Goal: Task Accomplishment & Management: Complete application form

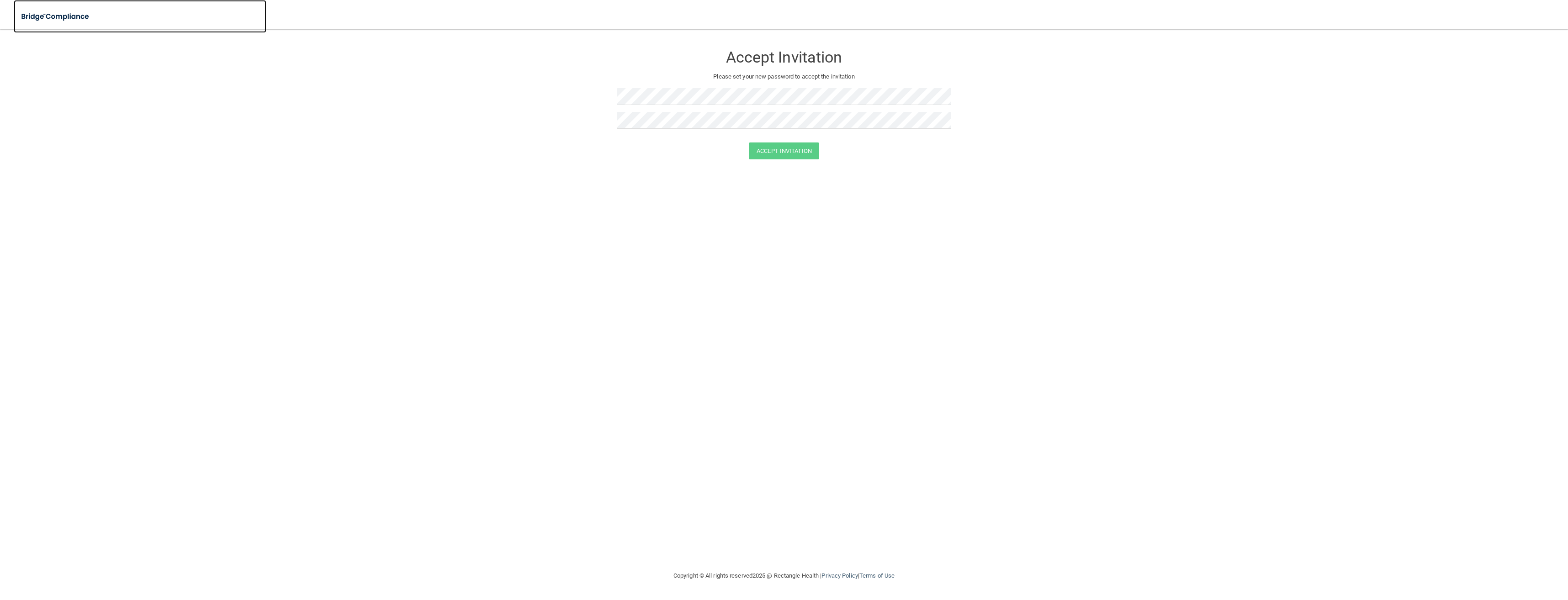
click at [65, 18] on img at bounding box center [55, 16] width 84 height 19
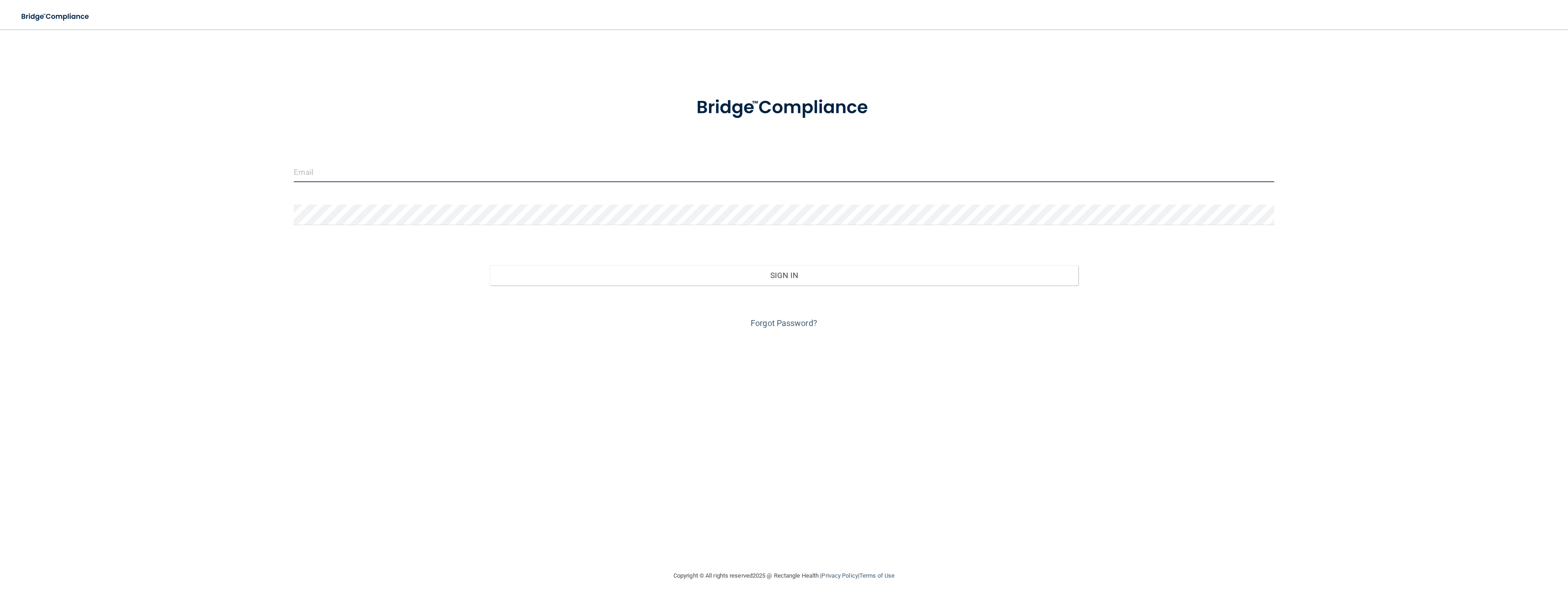
click at [352, 174] on input "email" at bounding box center [783, 172] width 980 height 20
type input "[EMAIL_ADDRESS][DOMAIN_NAME]"
click at [490, 265] on button "Sign In" at bounding box center [783, 275] width 588 height 20
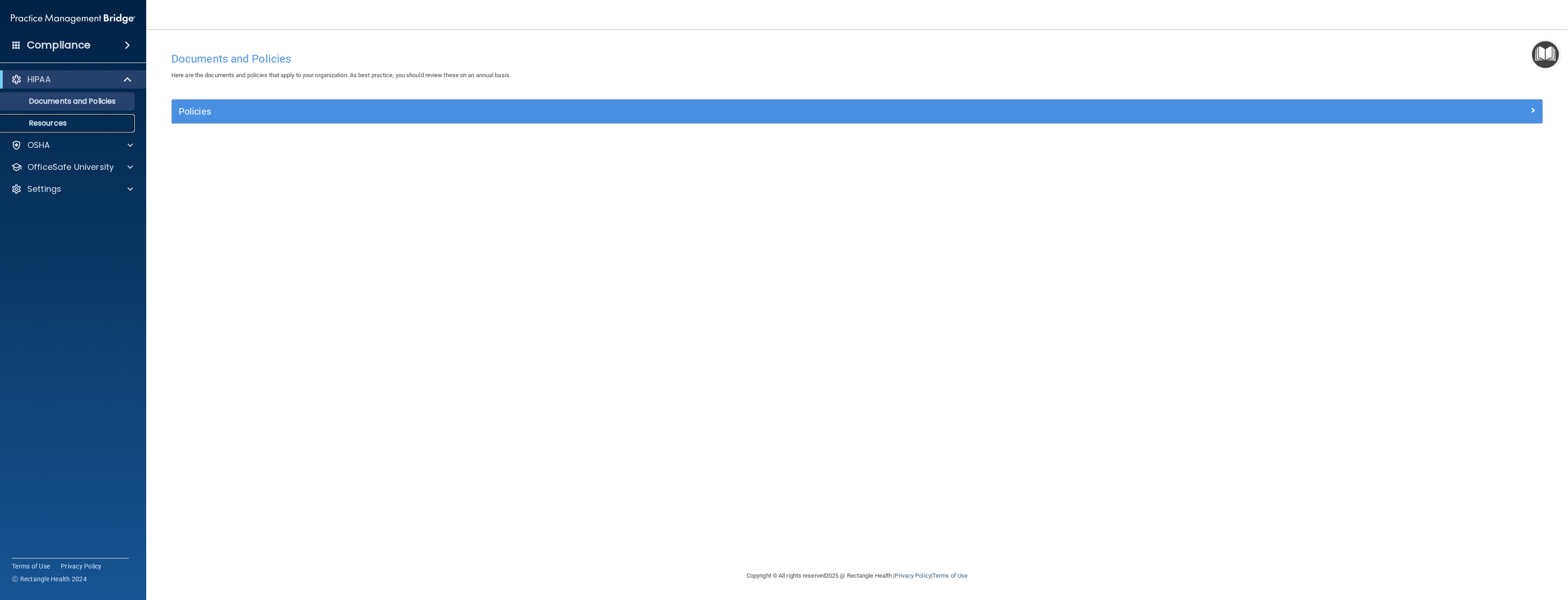
click at [50, 123] on p "Resources" at bounding box center [68, 123] width 125 height 9
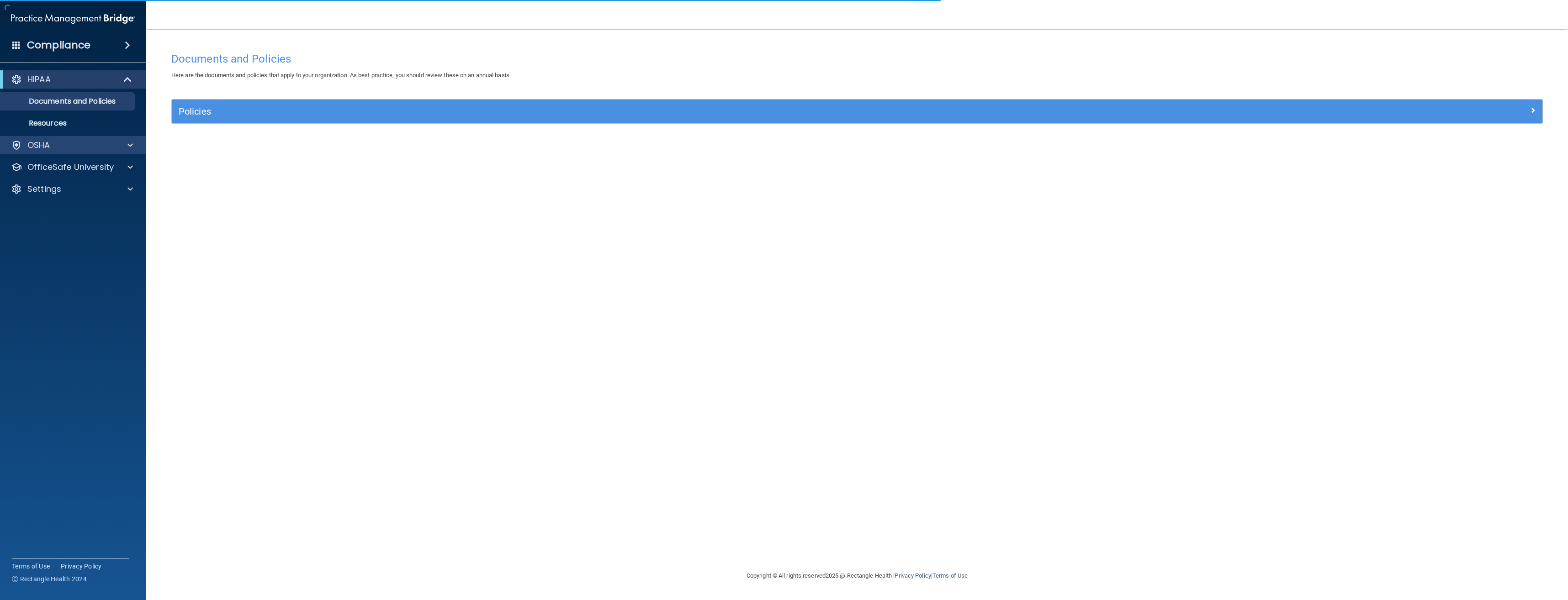
click at [68, 152] on div "OSHA" at bounding box center [73, 144] width 147 height 18
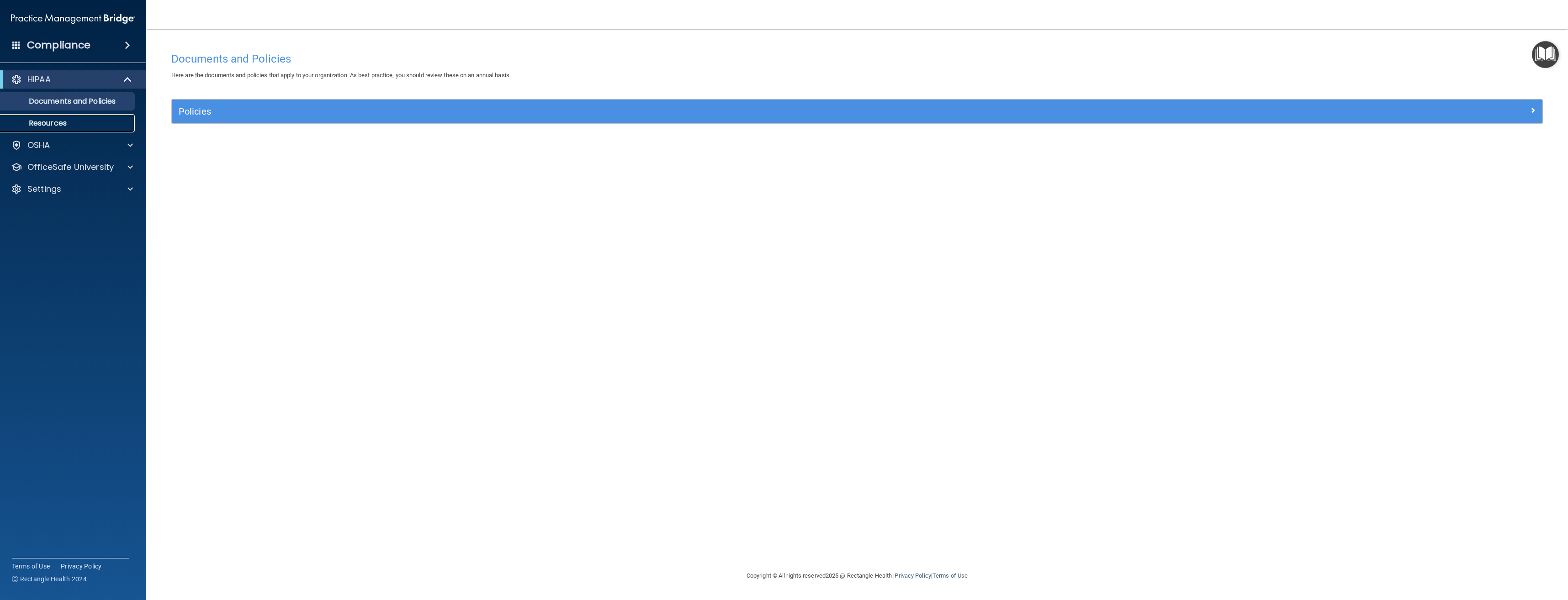
click at [66, 124] on p "Resources" at bounding box center [68, 123] width 125 height 9
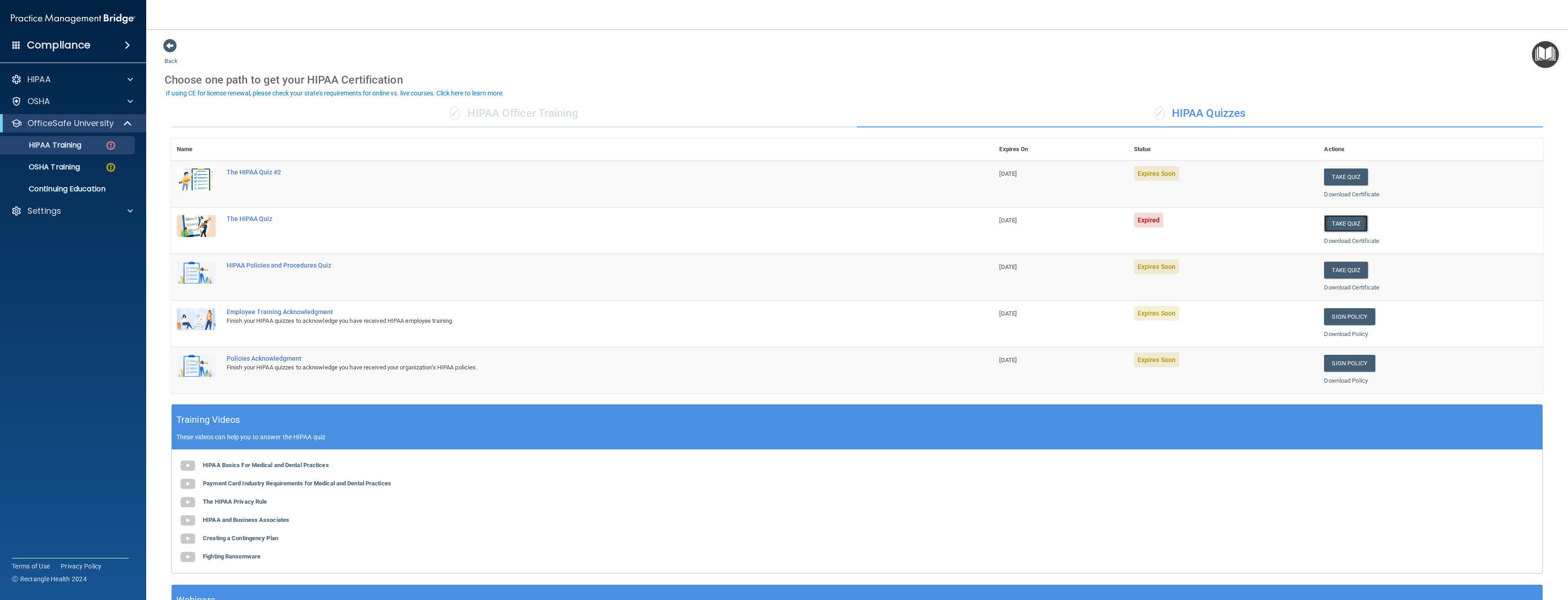
click at [1342, 227] on button "Take Quiz" at bounding box center [1346, 224] width 44 height 17
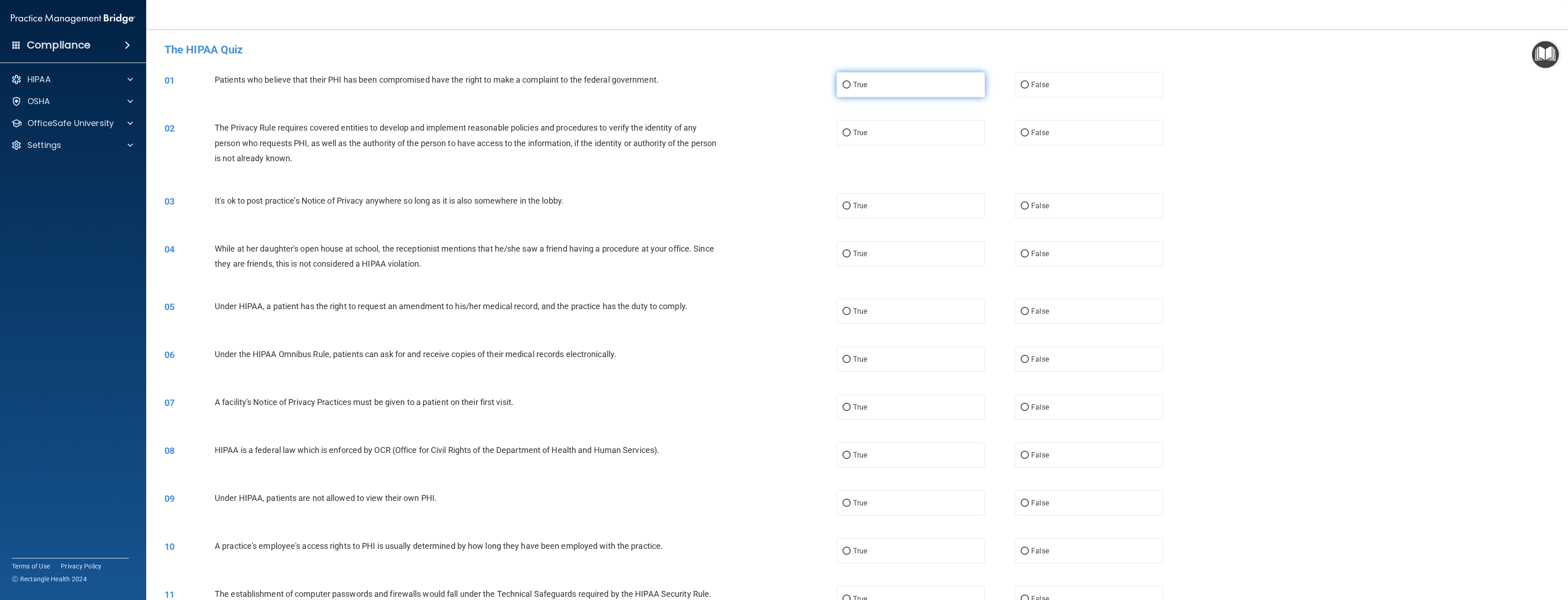
click at [844, 85] on input "True" at bounding box center [846, 85] width 8 height 7
radio input "true"
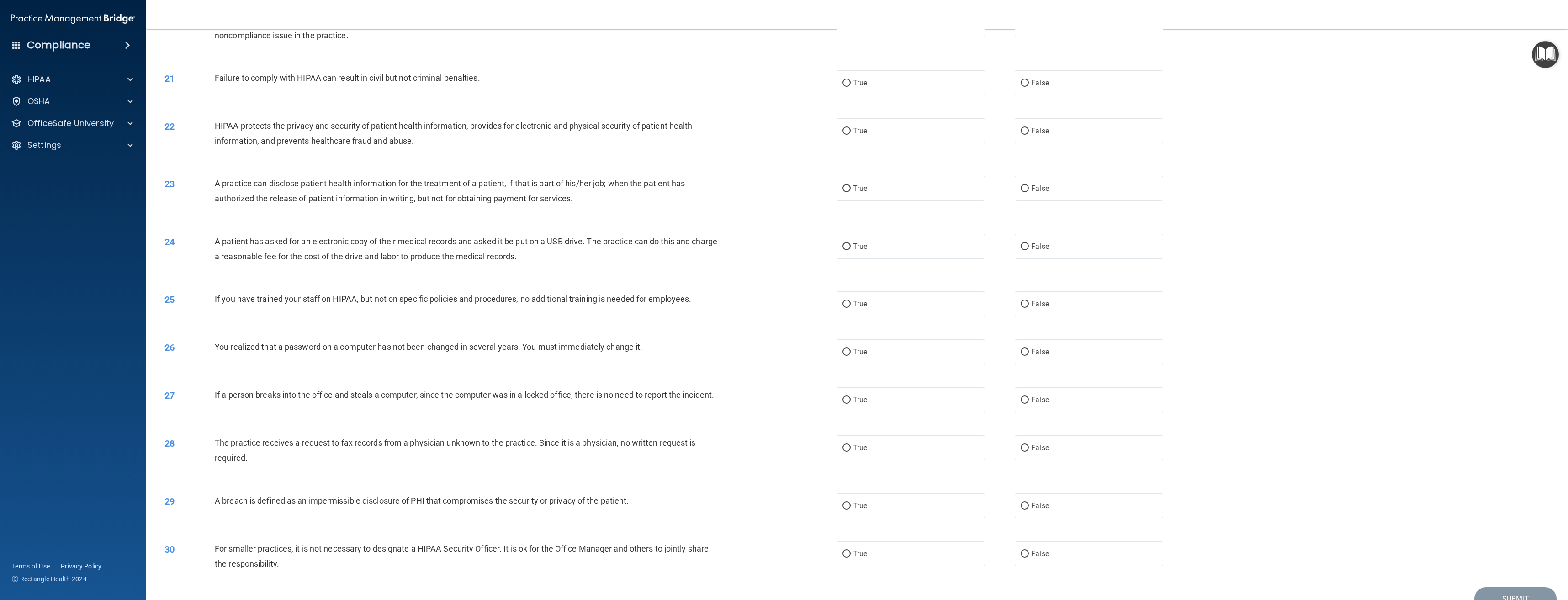
scroll to position [1091, 0]
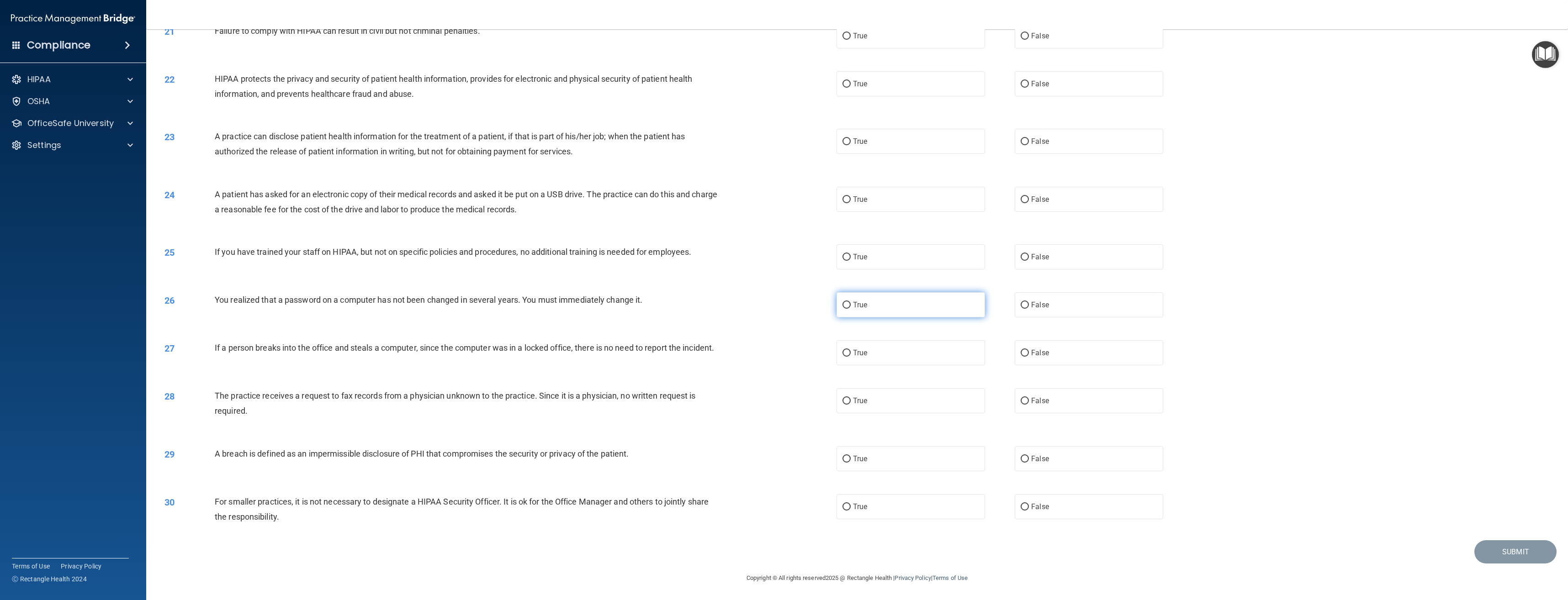
click at [848, 296] on label "True" at bounding box center [910, 305] width 148 height 25
click at [848, 302] on input "True" at bounding box center [846, 305] width 8 height 7
radio input "true"
click at [1050, 343] on label "False" at bounding box center [1088, 353] width 148 height 25
click at [1029, 350] on input "False" at bounding box center [1024, 353] width 8 height 7
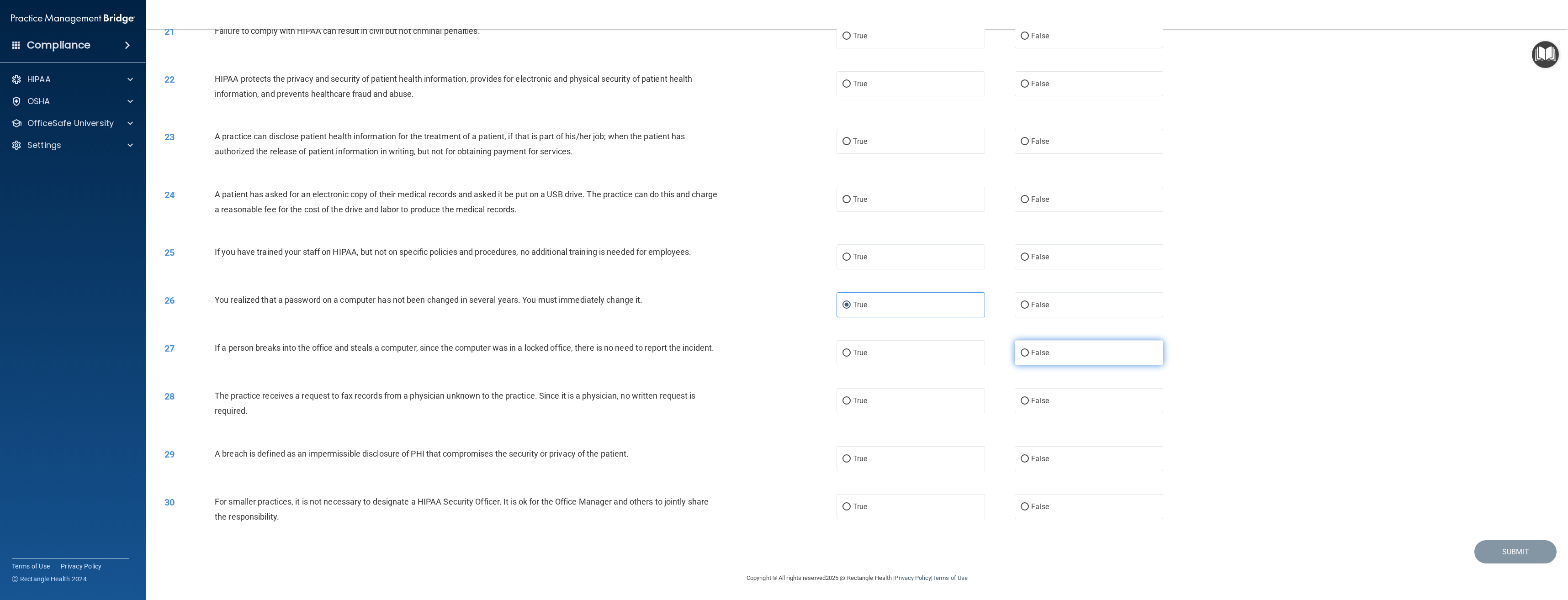
radio input "true"
click at [1049, 395] on label "False" at bounding box center [1088, 401] width 148 height 25
click at [1029, 398] on input "False" at bounding box center [1024, 401] width 8 height 7
radio input "true"
click at [869, 449] on label "True" at bounding box center [910, 459] width 148 height 25
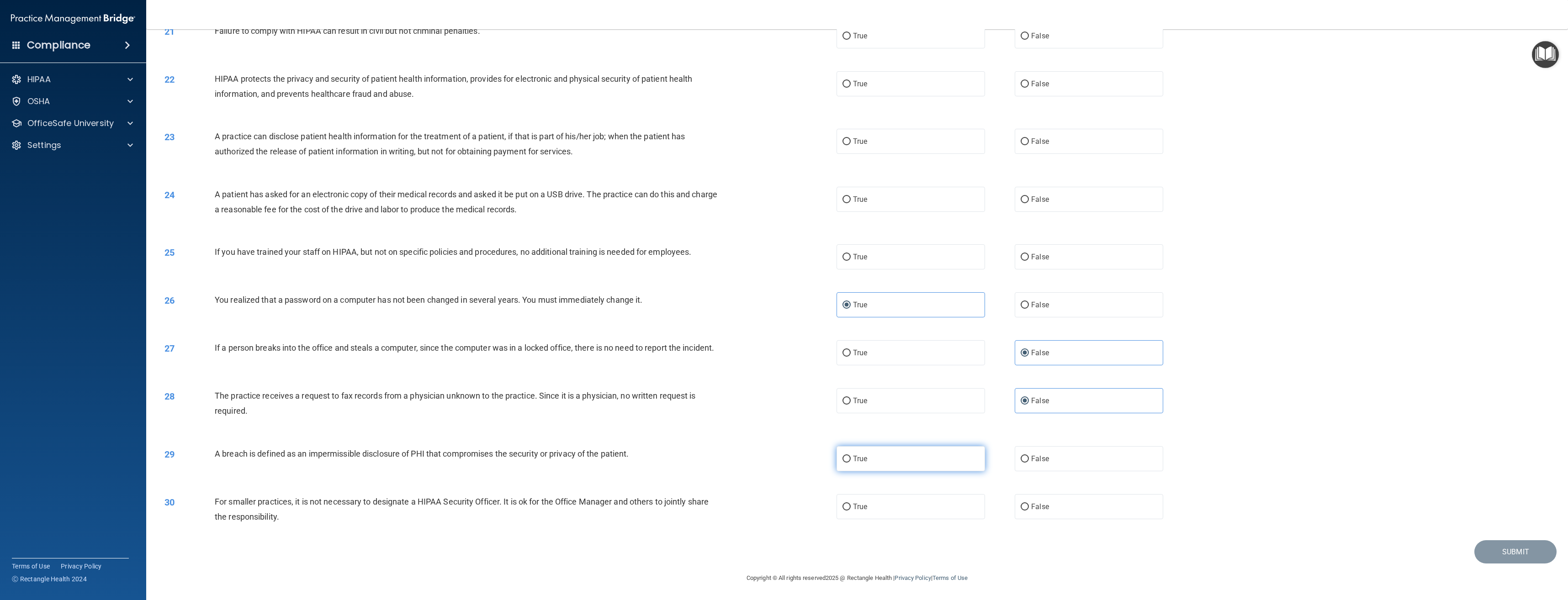
click at [851, 456] on input "True" at bounding box center [846, 459] width 8 height 7
radio input "true"
click at [1039, 507] on span "False" at bounding box center [1040, 506] width 18 height 9
click at [1029, 507] on input "False" at bounding box center [1024, 507] width 8 height 7
radio input "true"
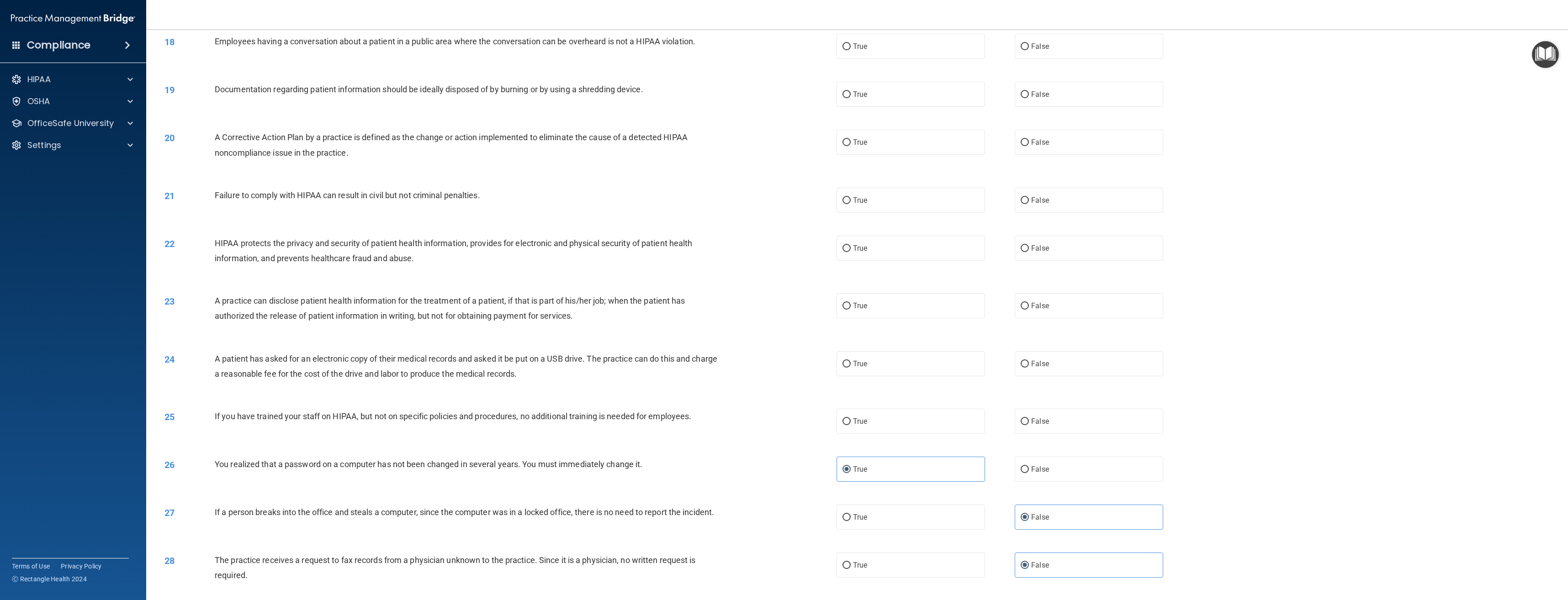
scroll to position [863, 0]
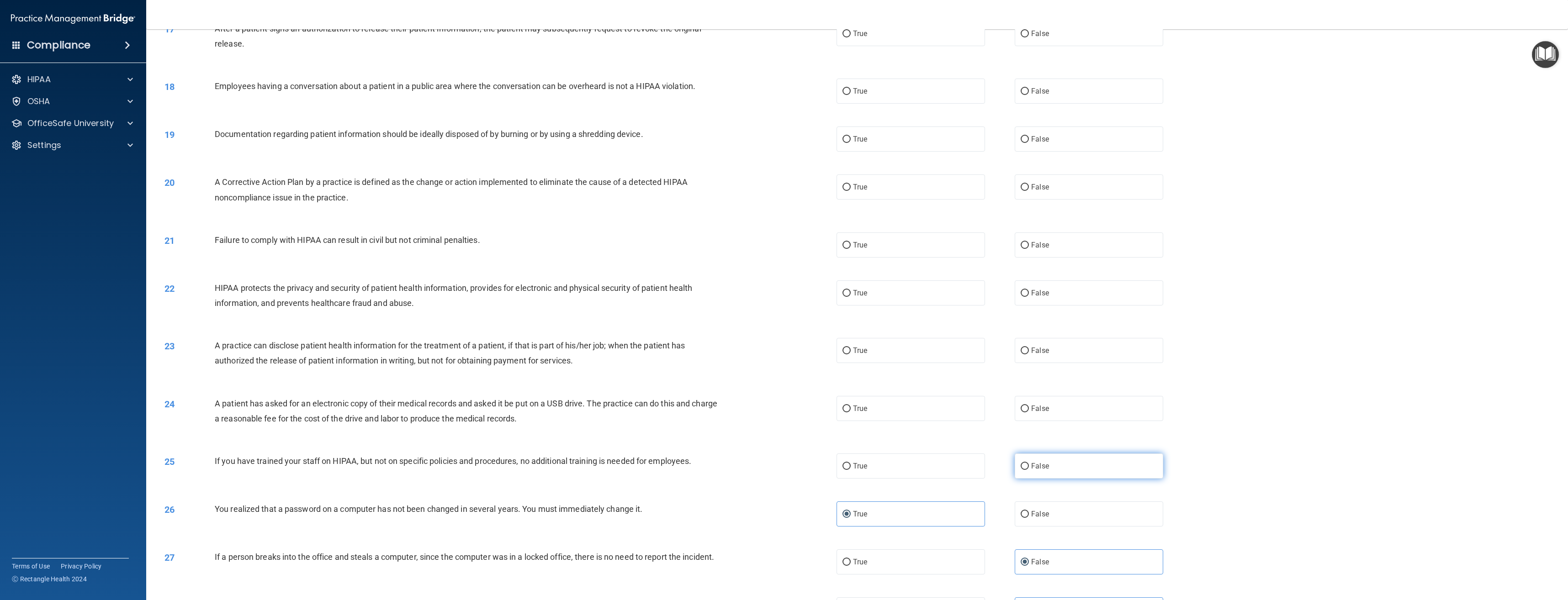
click at [1031, 471] on span "False" at bounding box center [1040, 466] width 18 height 9
click at [1029, 470] on input "False" at bounding box center [1024, 466] width 8 height 7
radio input "true"
click at [860, 413] on span "True" at bounding box center [860, 408] width 14 height 9
click at [851, 413] on input "True" at bounding box center [846, 409] width 8 height 7
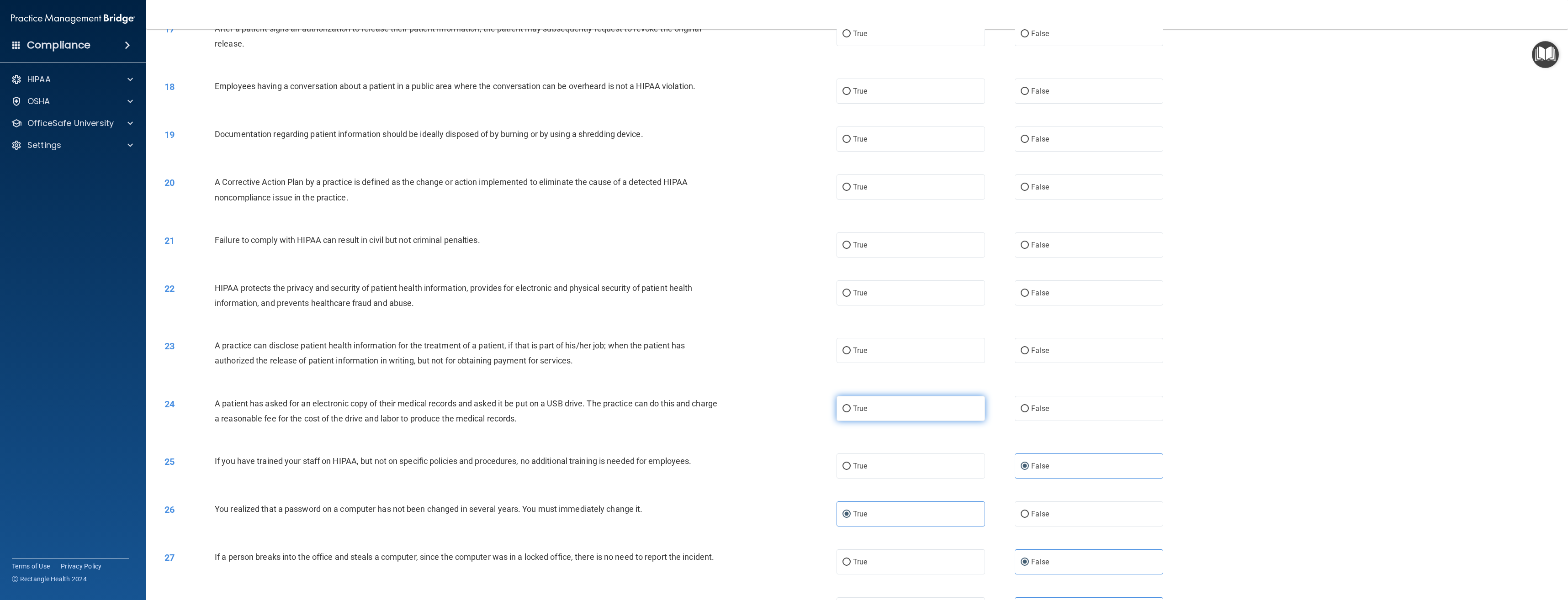
radio input "true"
click at [881, 362] on label "True" at bounding box center [910, 351] width 148 height 25
click at [851, 355] on input "True" at bounding box center [846, 351] width 8 height 7
radio input "true"
click at [855, 297] on span "True" at bounding box center [860, 293] width 14 height 9
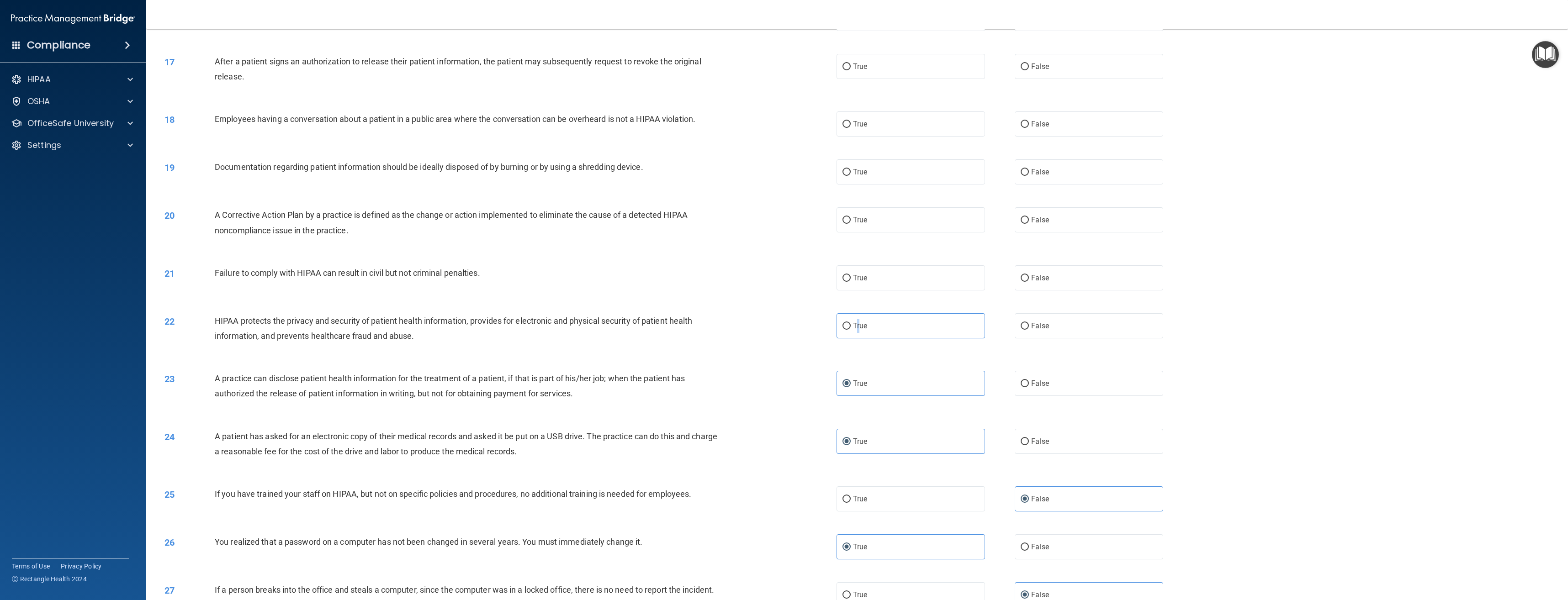
scroll to position [817, 0]
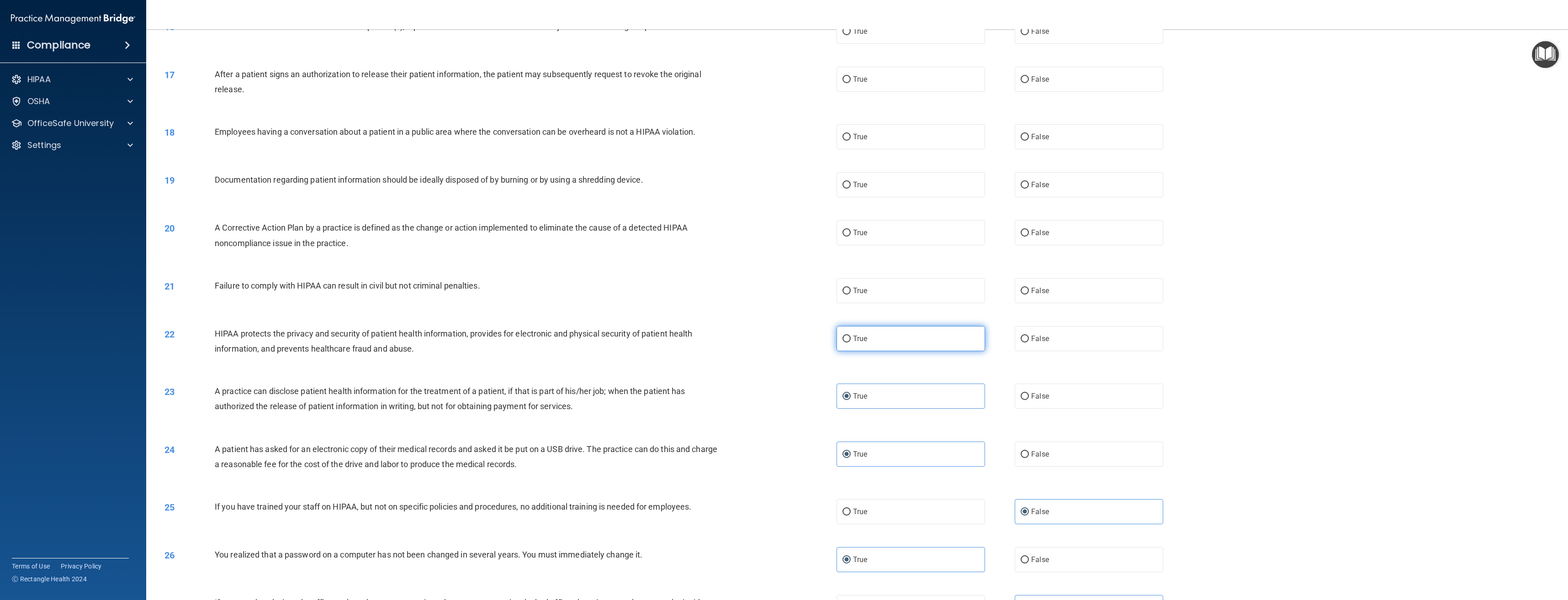
click at [870, 350] on label "True" at bounding box center [910, 339] width 148 height 25
click at [851, 343] on input "True" at bounding box center [846, 339] width 8 height 7
radio input "true"
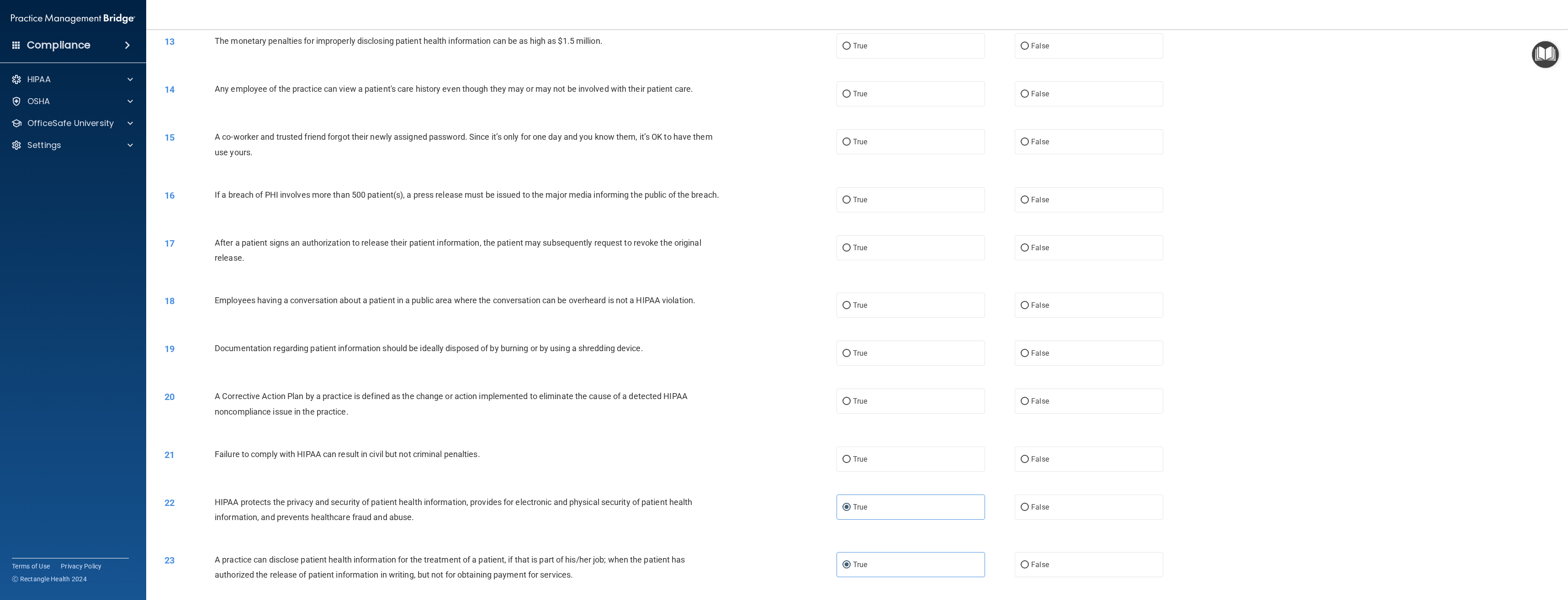
scroll to position [635, 0]
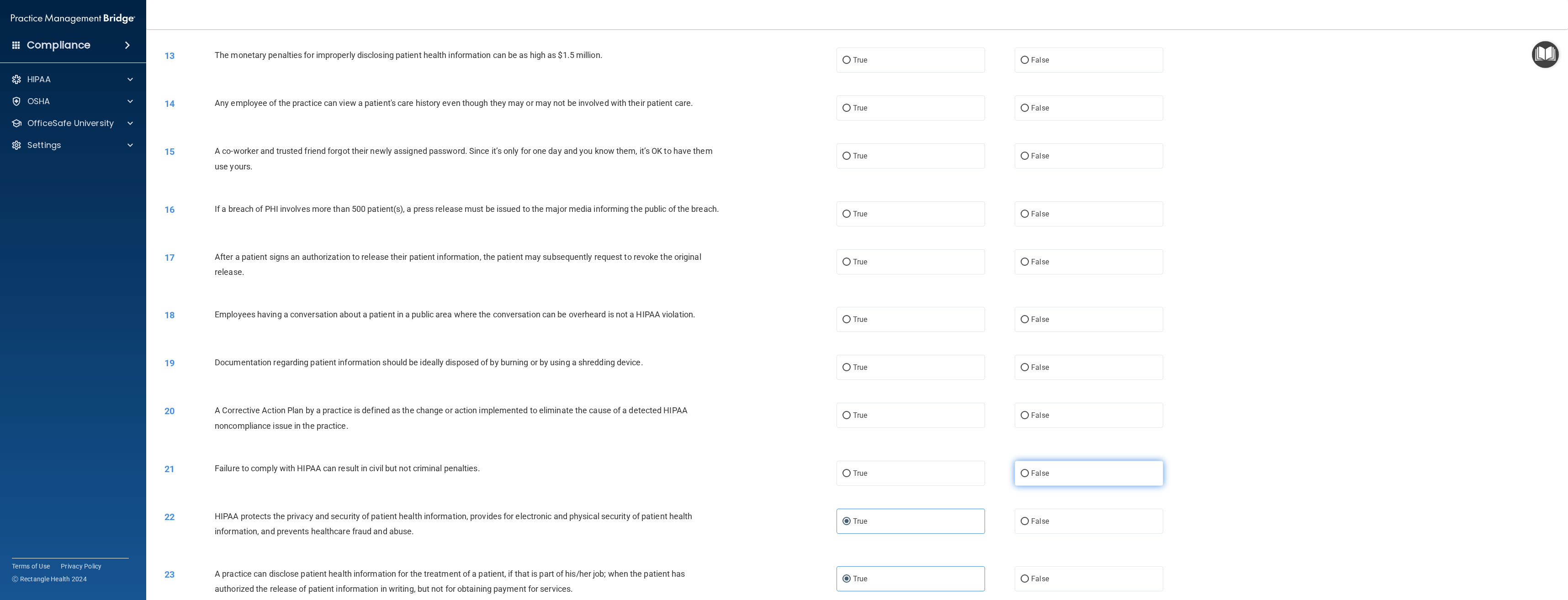
click at [1035, 478] on span "False" at bounding box center [1040, 473] width 18 height 9
click at [1029, 477] on input "False" at bounding box center [1024, 474] width 8 height 7
radio input "true"
click at [947, 478] on label "True" at bounding box center [910, 473] width 148 height 25
click at [851, 477] on input "True" at bounding box center [846, 474] width 8 height 7
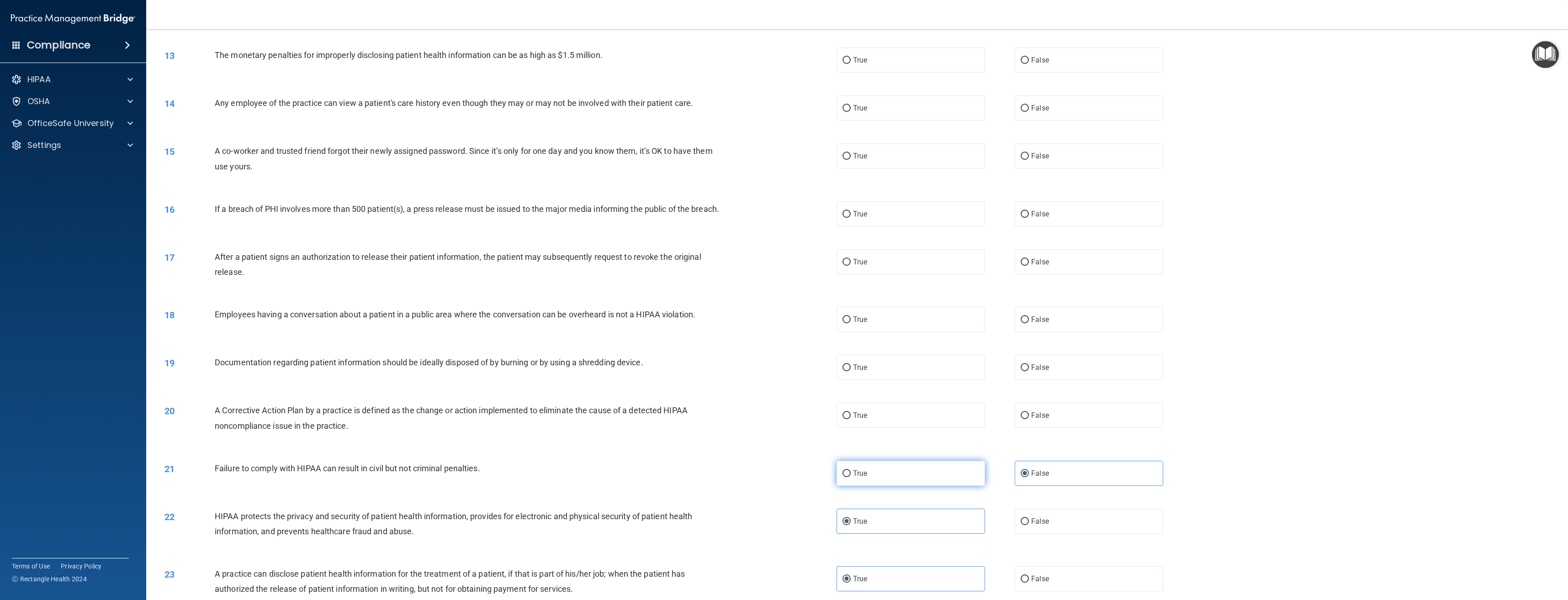
radio input "true"
radio input "false"
click at [950, 427] on label "True" at bounding box center [910, 415] width 148 height 25
click at [851, 419] on input "True" at bounding box center [846, 416] width 8 height 7
radio input "true"
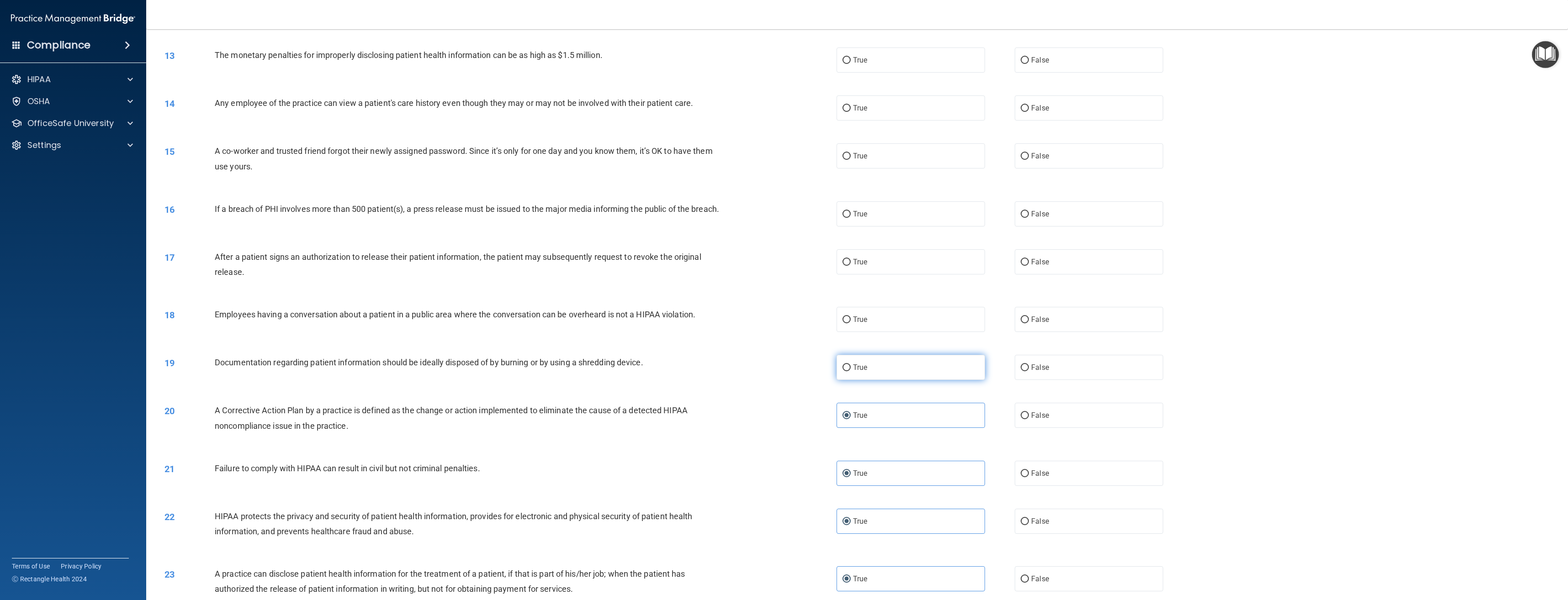
click at [874, 380] on label "True" at bounding box center [910, 367] width 148 height 25
click at [851, 371] on input "True" at bounding box center [846, 368] width 8 height 7
radio input "true"
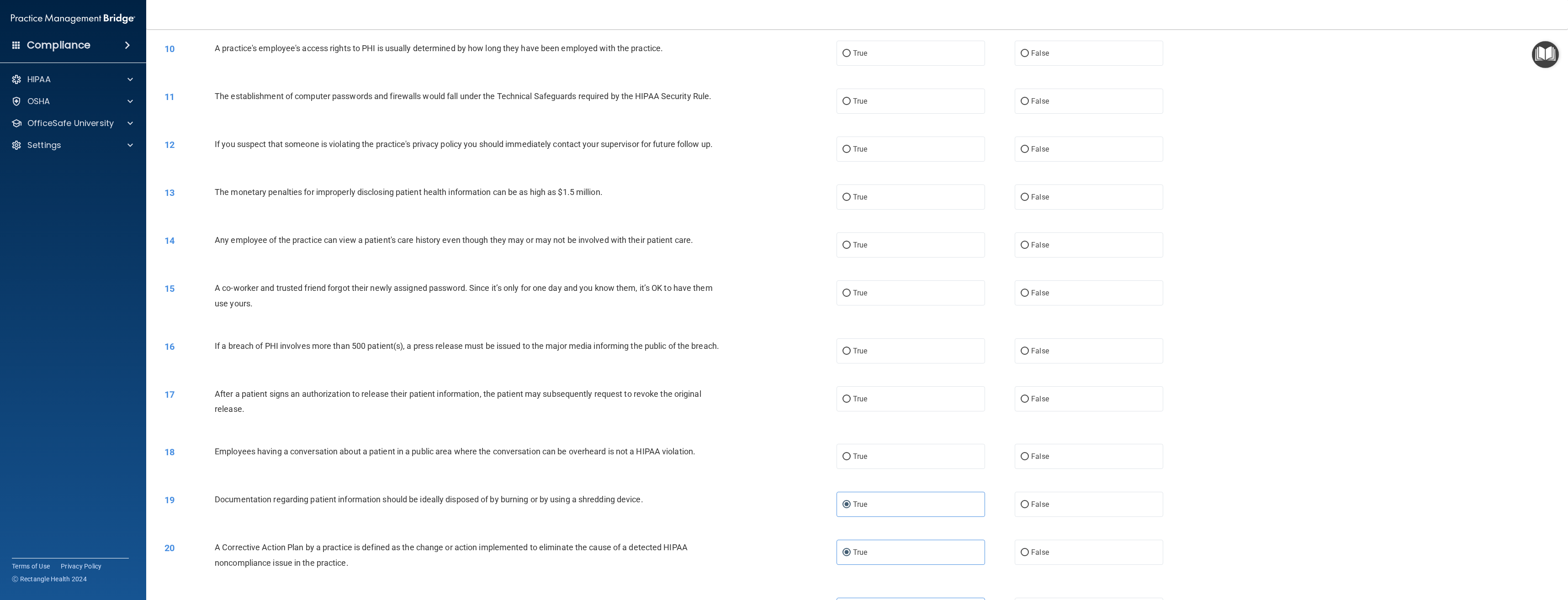
scroll to position [452, 0]
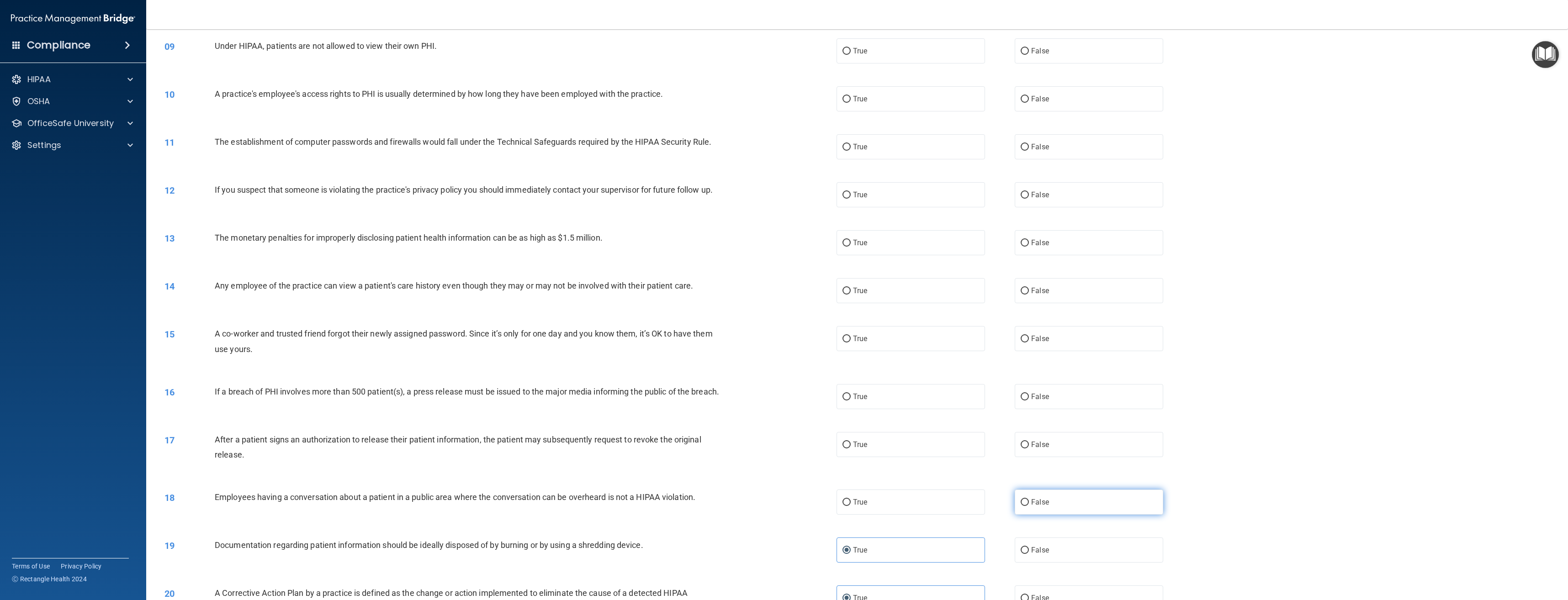
click at [1068, 514] on label "False" at bounding box center [1088, 502] width 148 height 25
click at [1029, 506] on input "False" at bounding box center [1024, 502] width 8 height 7
radio input "true"
click at [855, 449] on span "True" at bounding box center [860, 444] width 14 height 9
click at [851, 449] on input "True" at bounding box center [846, 445] width 8 height 7
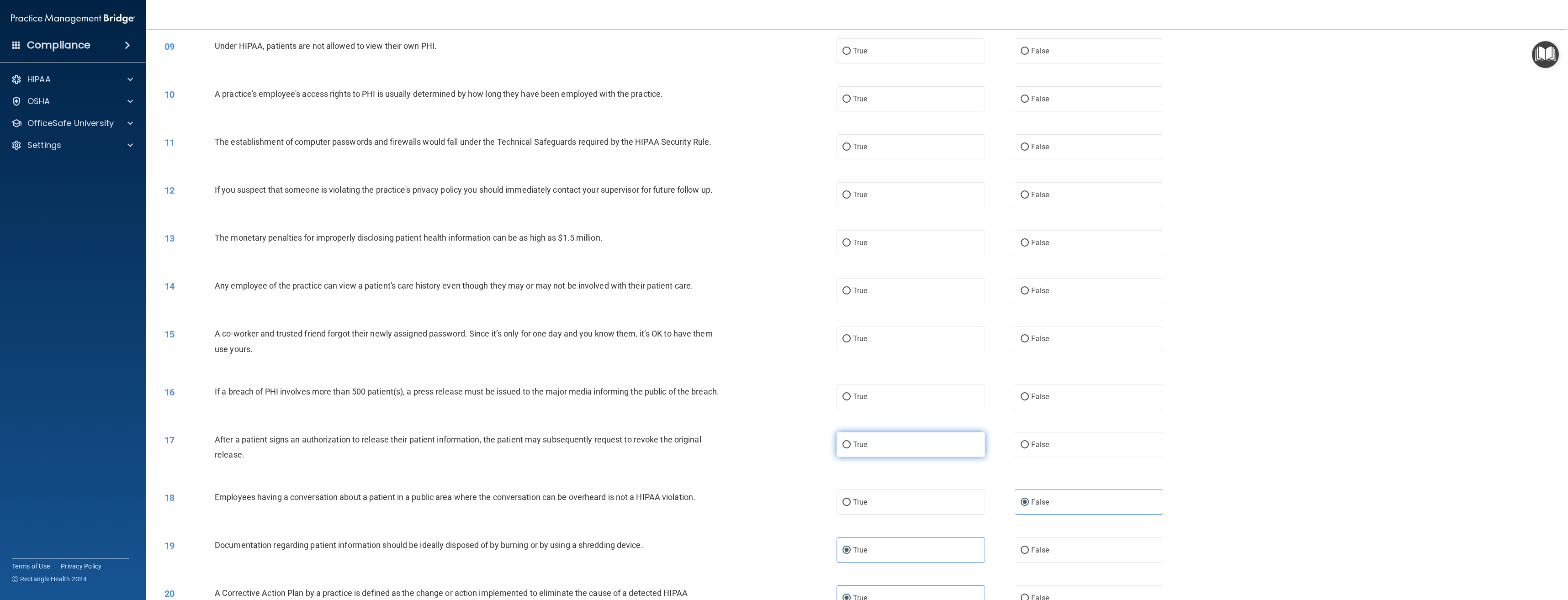
radio input "true"
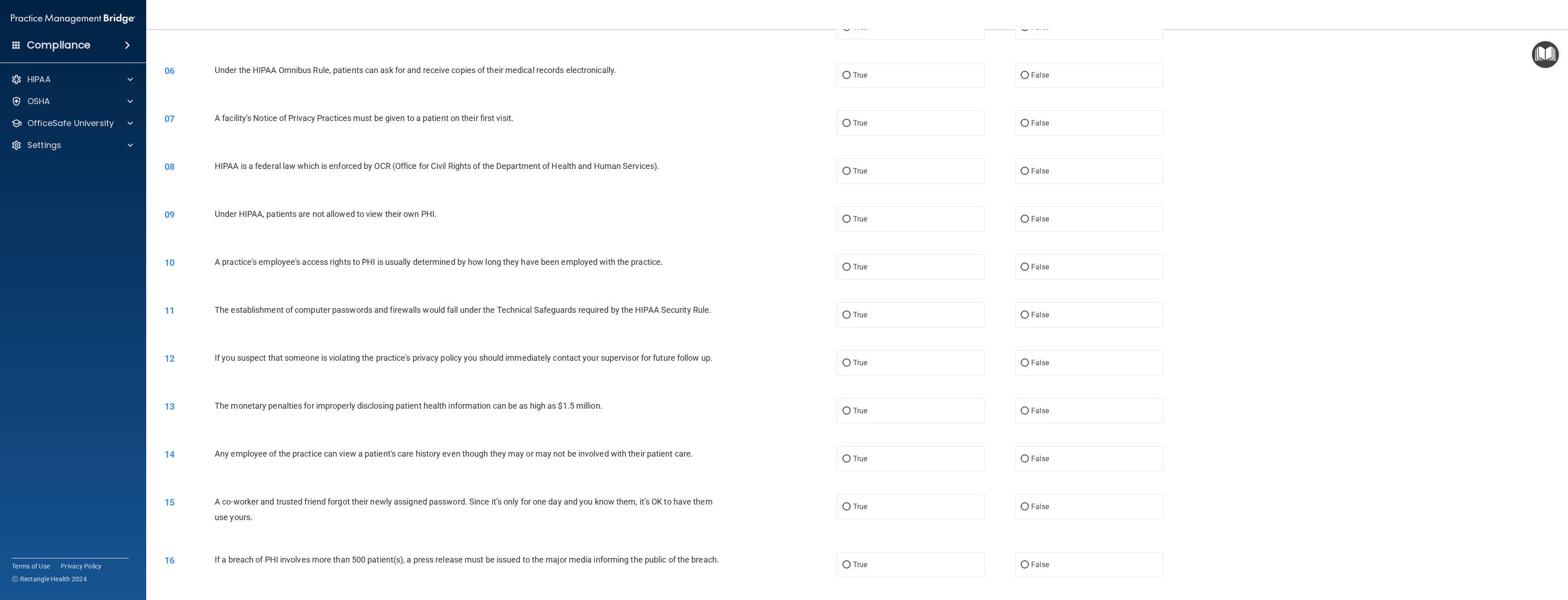
scroll to position [269, 0]
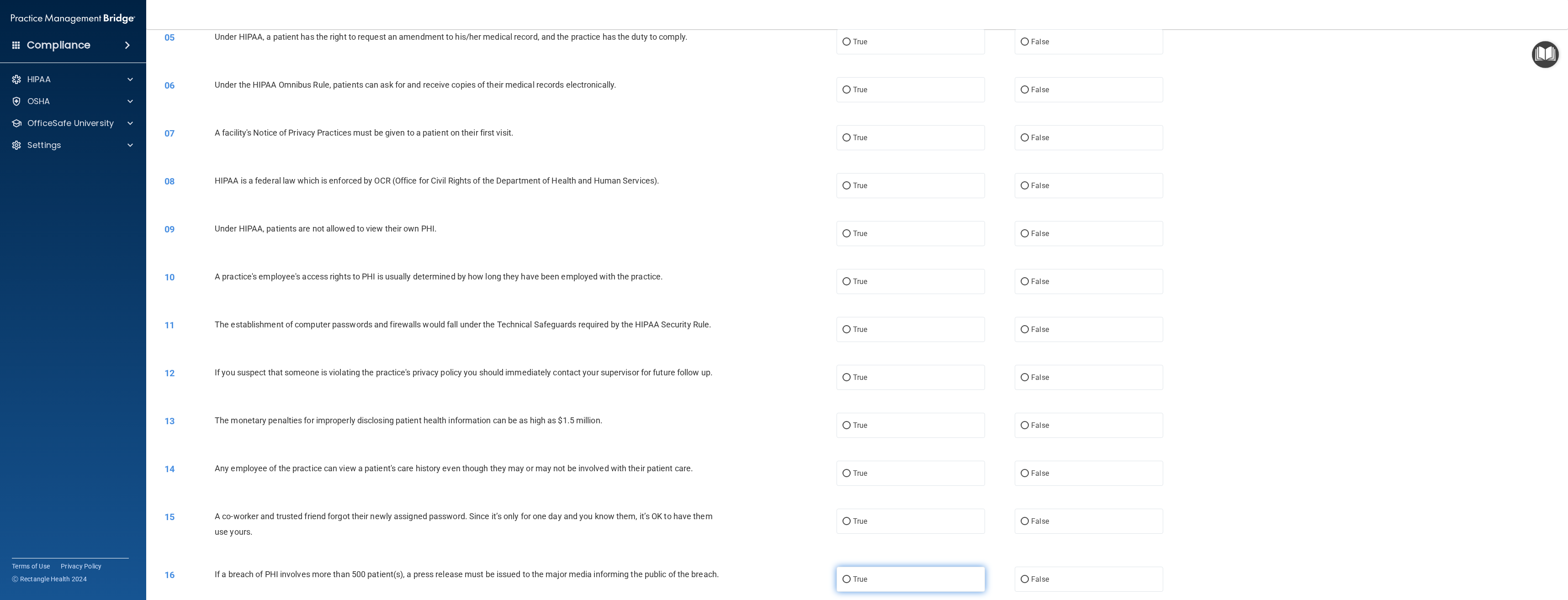
click at [880, 580] on label "True" at bounding box center [910, 579] width 148 height 25
click at [851, 580] on input "True" at bounding box center [846, 580] width 8 height 7
radio input "true"
click at [1041, 525] on span "False" at bounding box center [1040, 521] width 18 height 9
click at [1029, 525] on input "False" at bounding box center [1024, 522] width 8 height 7
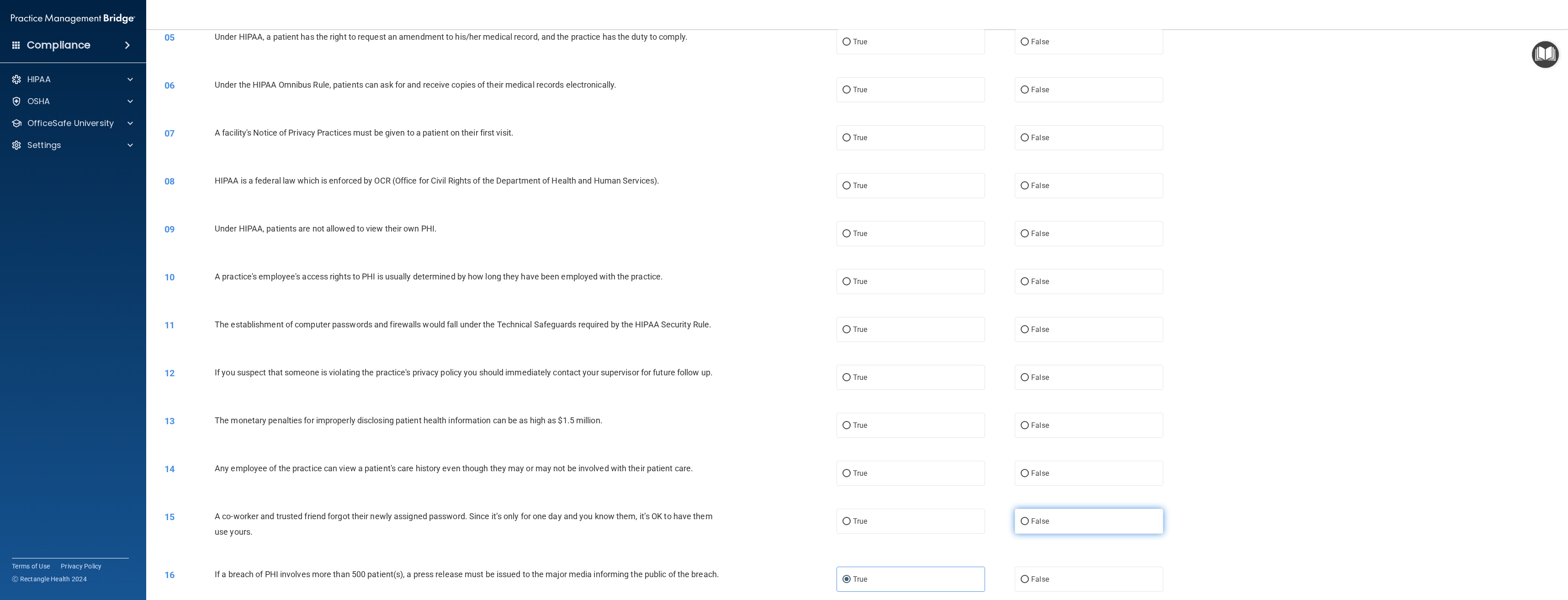
radio input "true"
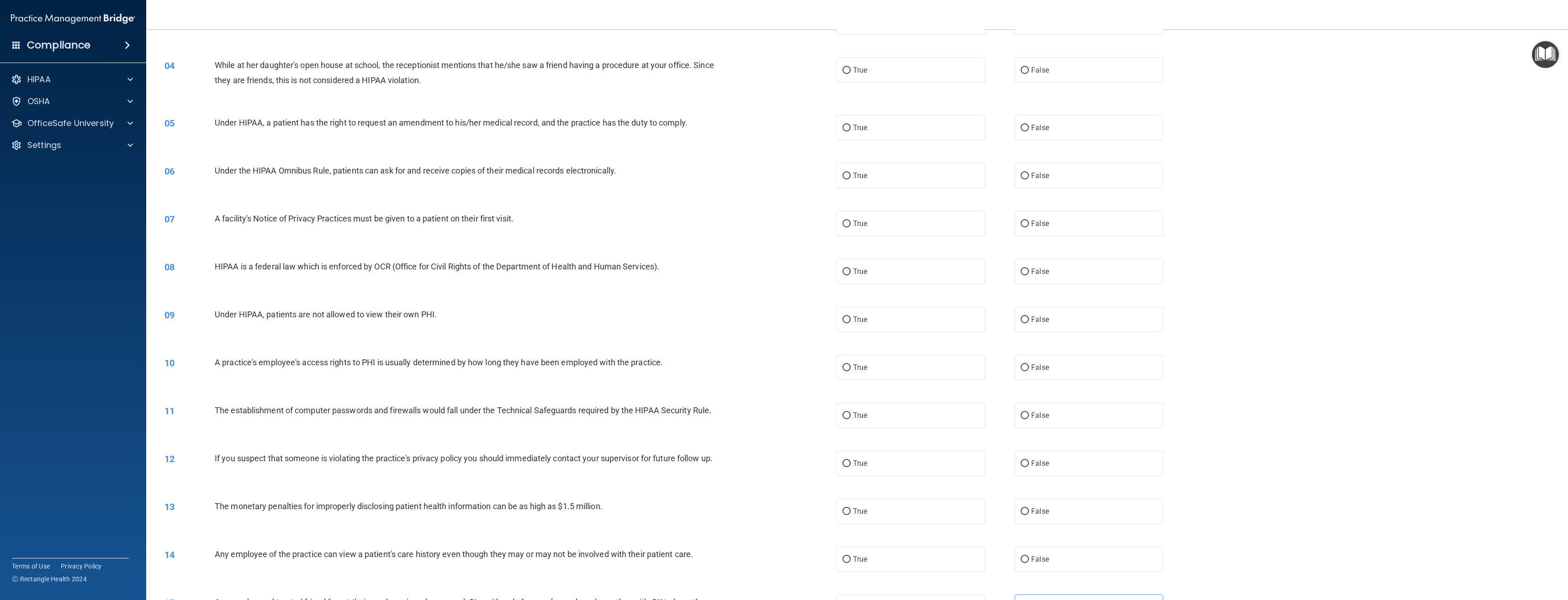
scroll to position [178, 0]
click at [1038, 565] on span "False" at bounding box center [1040, 564] width 18 height 9
click at [1029, 565] on input "False" at bounding box center [1024, 565] width 8 height 7
radio input "true"
click at [887, 518] on label "True" at bounding box center [910, 517] width 148 height 25
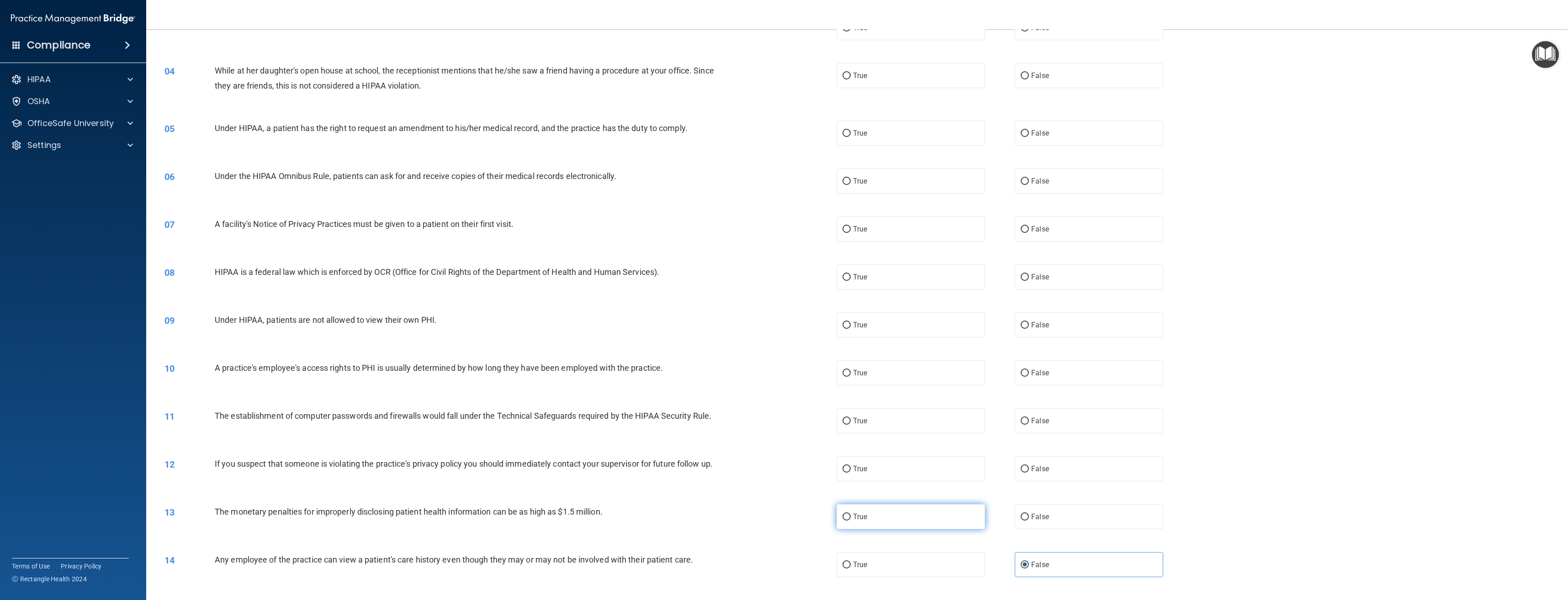
click at [851, 518] on input "True" at bounding box center [846, 517] width 8 height 7
radio input "true"
click at [881, 464] on label "True" at bounding box center [910, 469] width 148 height 25
click at [851, 466] on input "True" at bounding box center [846, 469] width 8 height 7
radio input "true"
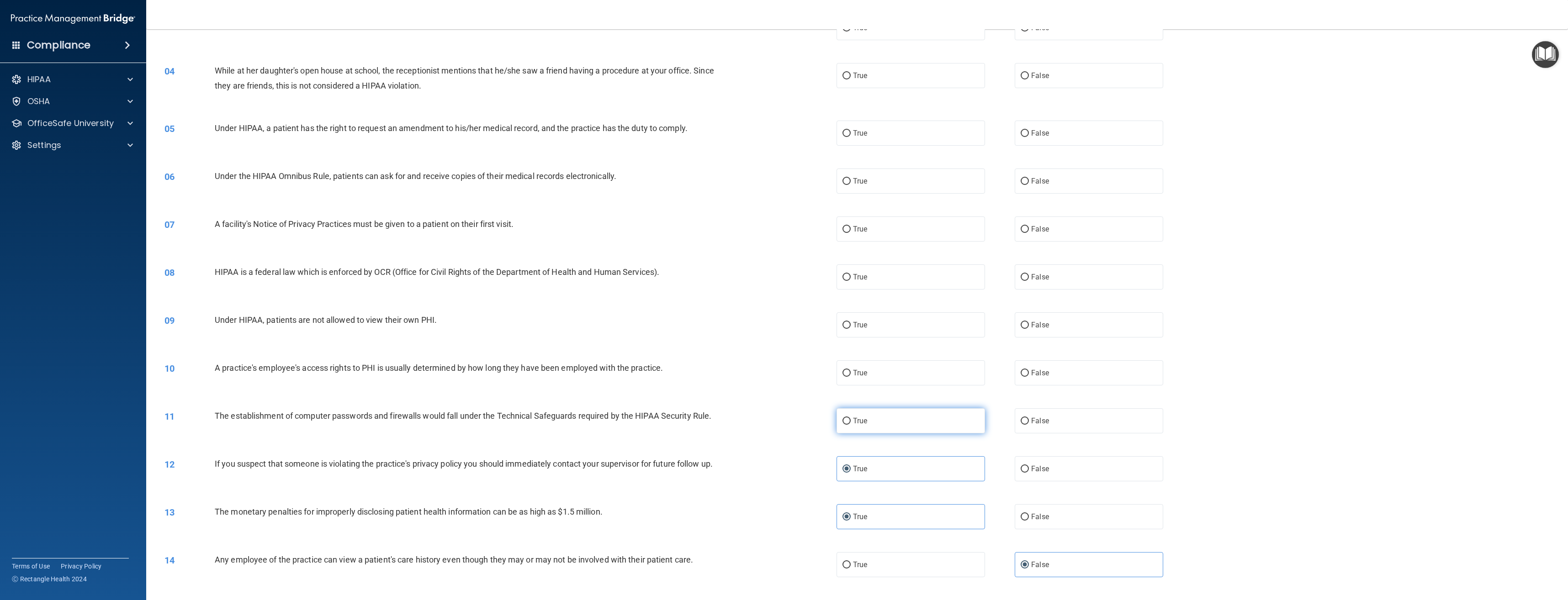
click at [870, 421] on label "True" at bounding box center [910, 420] width 148 height 25
click at [851, 421] on input "True" at bounding box center [846, 421] width 8 height 7
radio input "true"
click at [1034, 374] on span "False" at bounding box center [1040, 373] width 18 height 9
click at [1029, 374] on input "False" at bounding box center [1024, 373] width 8 height 7
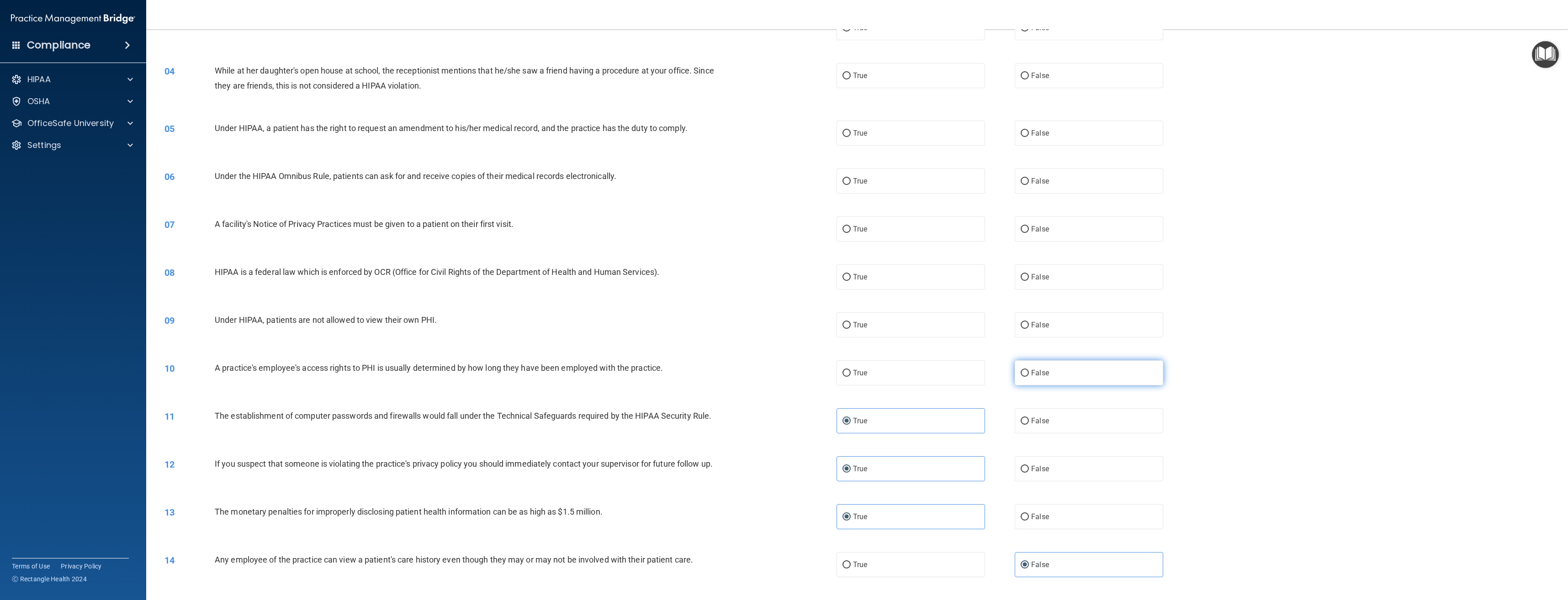
radio input "true"
click at [883, 318] on label "True" at bounding box center [910, 325] width 148 height 25
click at [851, 322] on input "True" at bounding box center [846, 325] width 8 height 7
radio input "true"
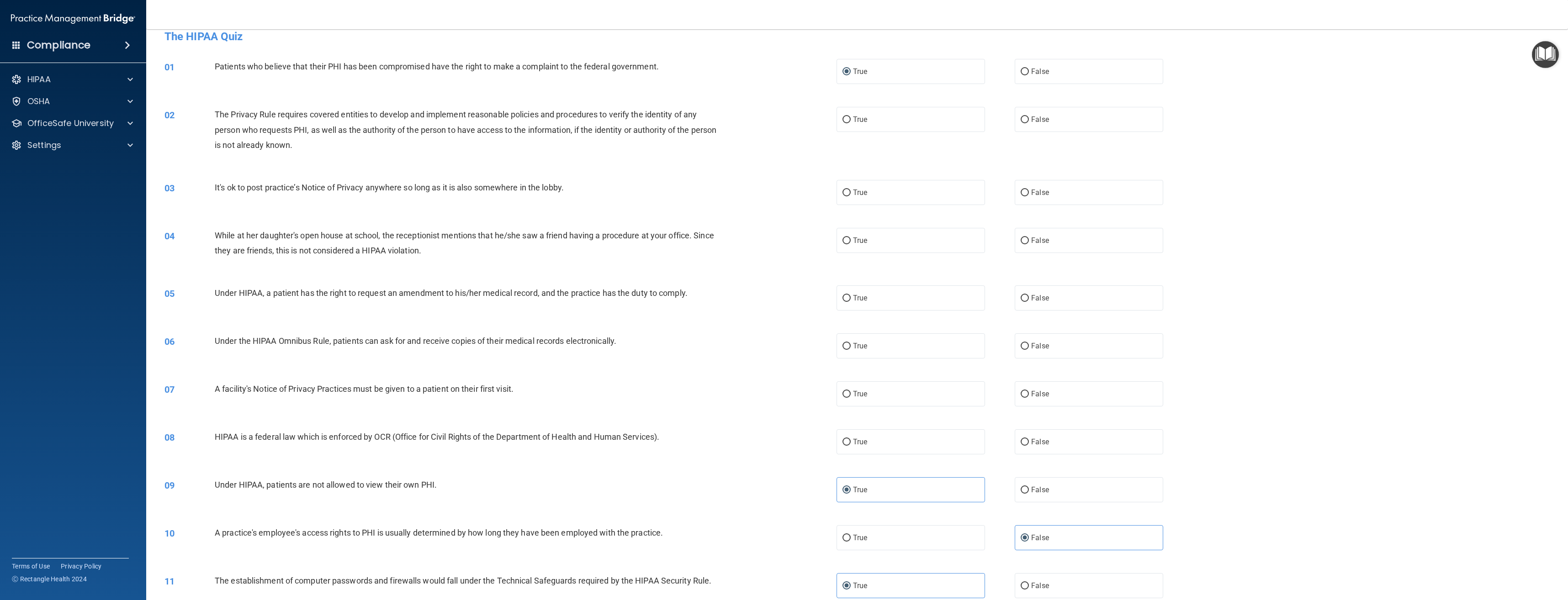
scroll to position [0, 0]
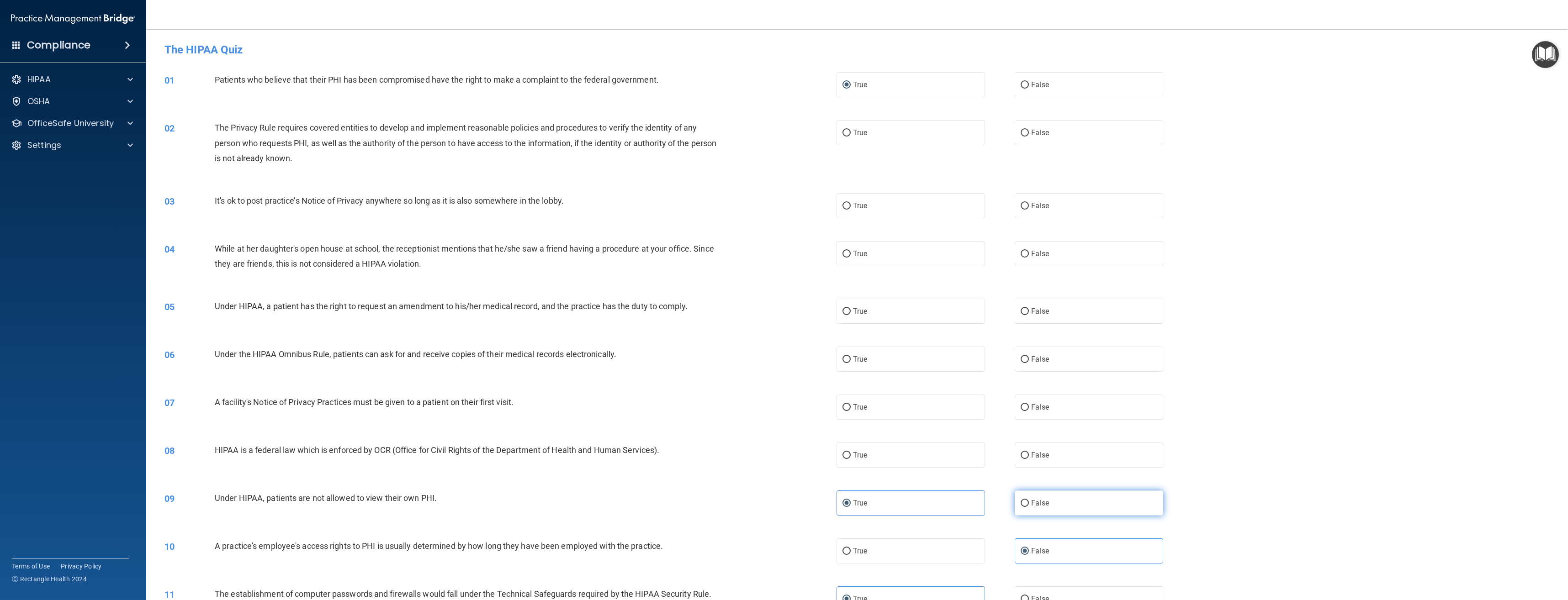
click at [1056, 502] on label "False" at bounding box center [1088, 503] width 148 height 25
click at [1029, 502] on input "False" at bounding box center [1024, 503] width 8 height 7
radio input "true"
radio input "false"
click at [925, 460] on label "True" at bounding box center [910, 455] width 148 height 25
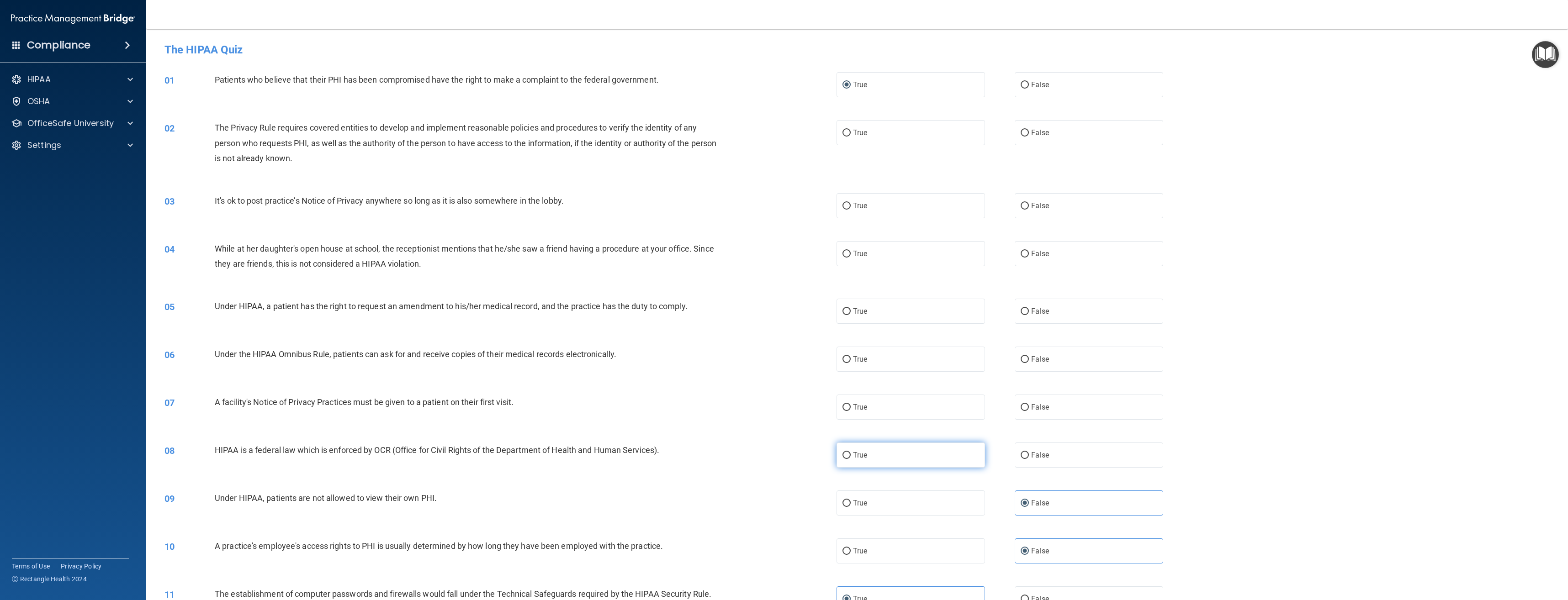
click at [851, 459] on input "True" at bounding box center [846, 455] width 8 height 7
radio input "true"
click at [895, 407] on label "True" at bounding box center [910, 407] width 148 height 25
click at [851, 407] on input "True" at bounding box center [846, 407] width 8 height 7
radio input "true"
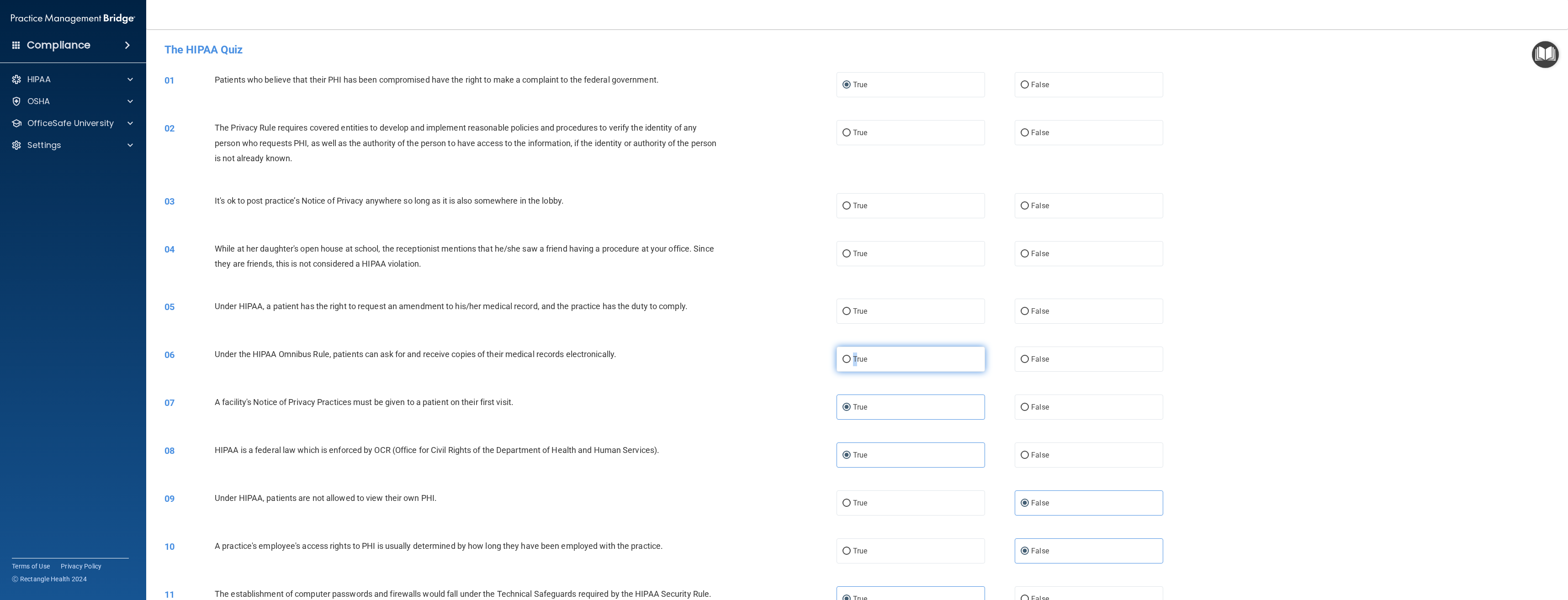
click at [853, 354] on label "True" at bounding box center [910, 359] width 148 height 25
drag, startPoint x: 853, startPoint y: 354, endPoint x: 846, endPoint y: 361, distance: 9.9
click at [846, 361] on input "True" at bounding box center [846, 359] width 8 height 7
radio input "true"
click at [1060, 306] on label "False" at bounding box center [1088, 311] width 148 height 25
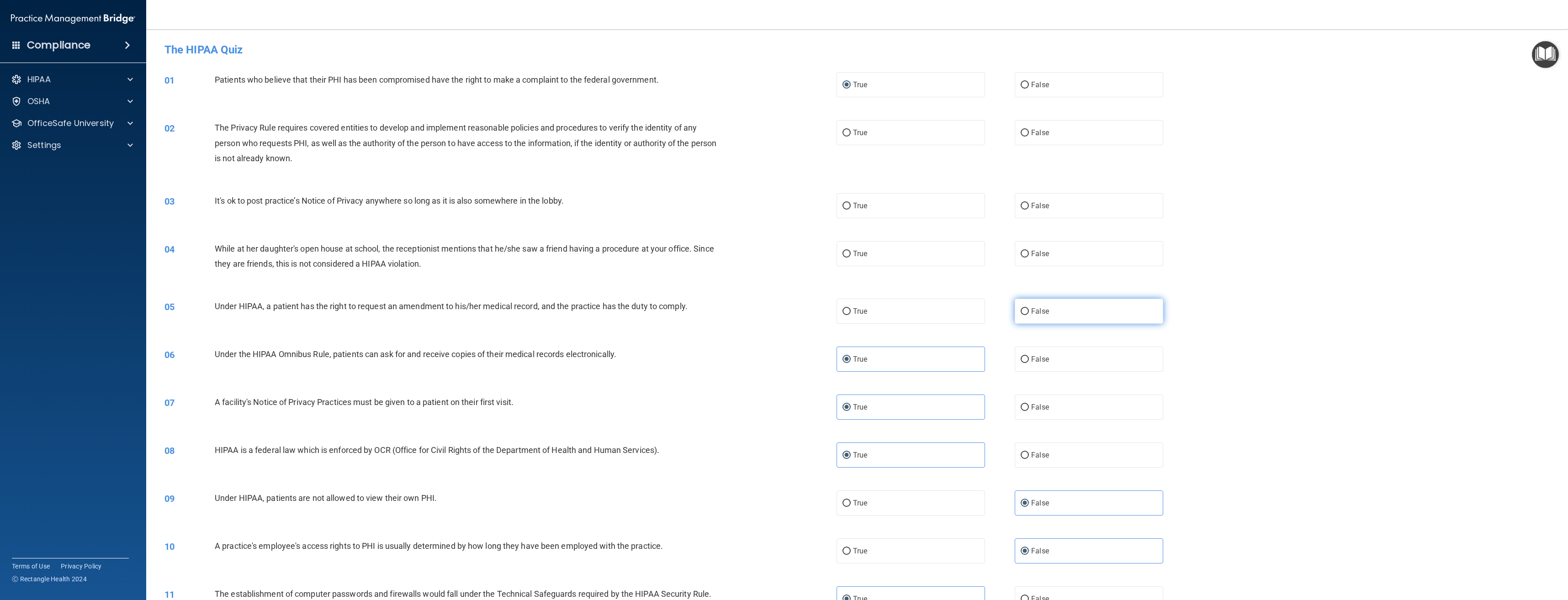
click at [1029, 308] on input "False" at bounding box center [1024, 311] width 8 height 7
radio input "true"
click at [1031, 253] on span "False" at bounding box center [1040, 253] width 18 height 9
click at [1029, 253] on input "False" at bounding box center [1024, 254] width 8 height 7
radio input "true"
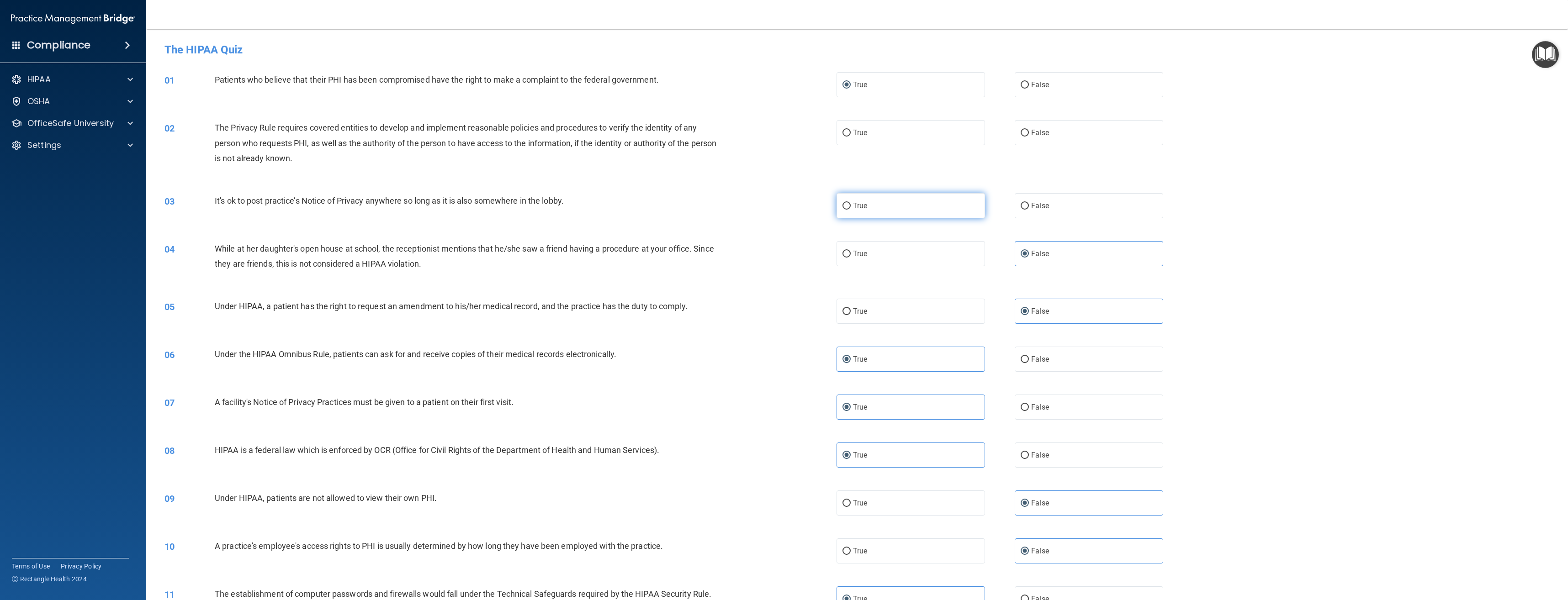
click at [859, 207] on span "True" at bounding box center [860, 205] width 14 height 9
click at [851, 207] on input "True" at bounding box center [846, 205] width 8 height 7
radio input "true"
click at [847, 136] on input "True" at bounding box center [846, 133] width 8 height 7
radio input "true"
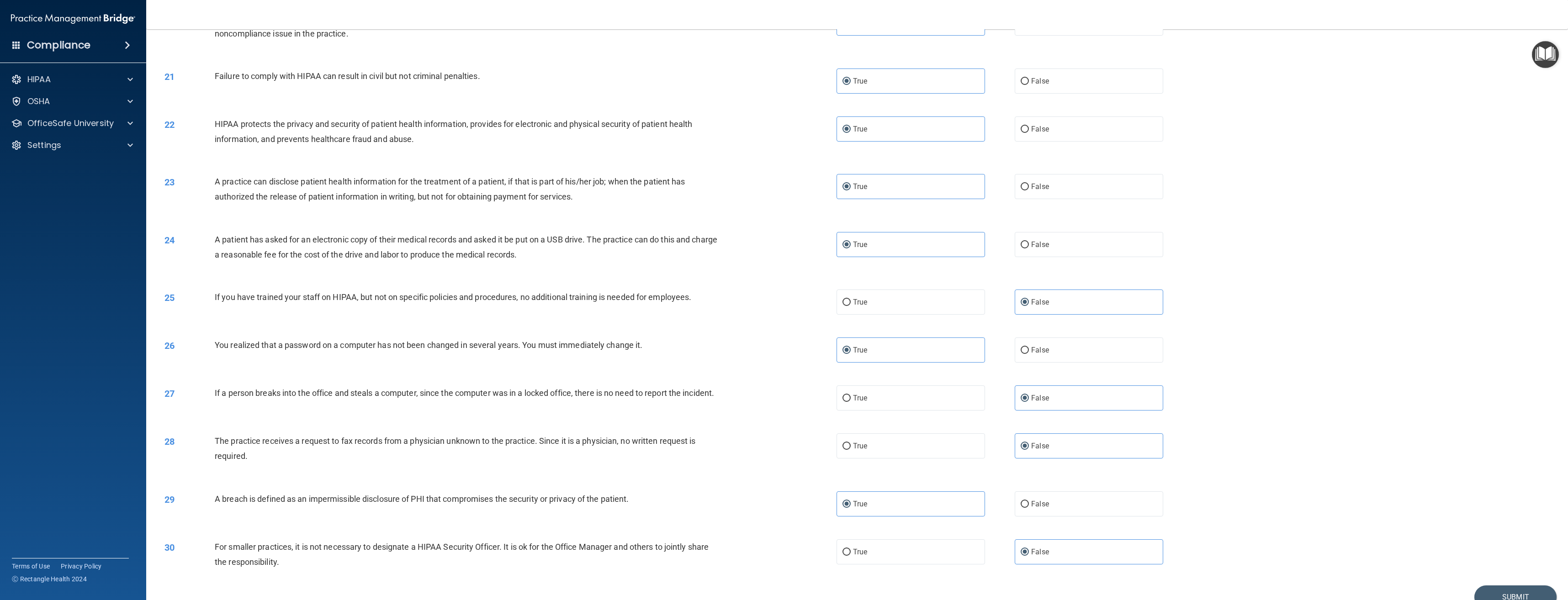
scroll to position [1091, 0]
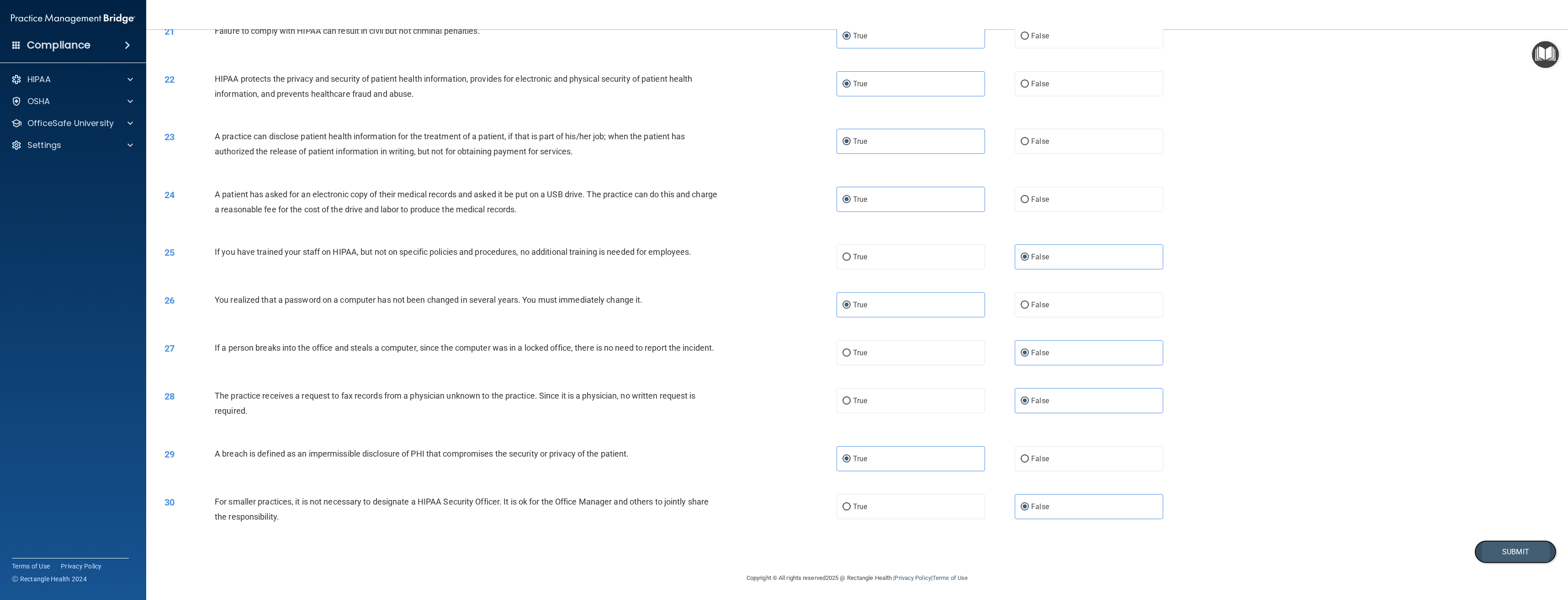
click at [1533, 547] on button "Submit" at bounding box center [1515, 552] width 82 height 24
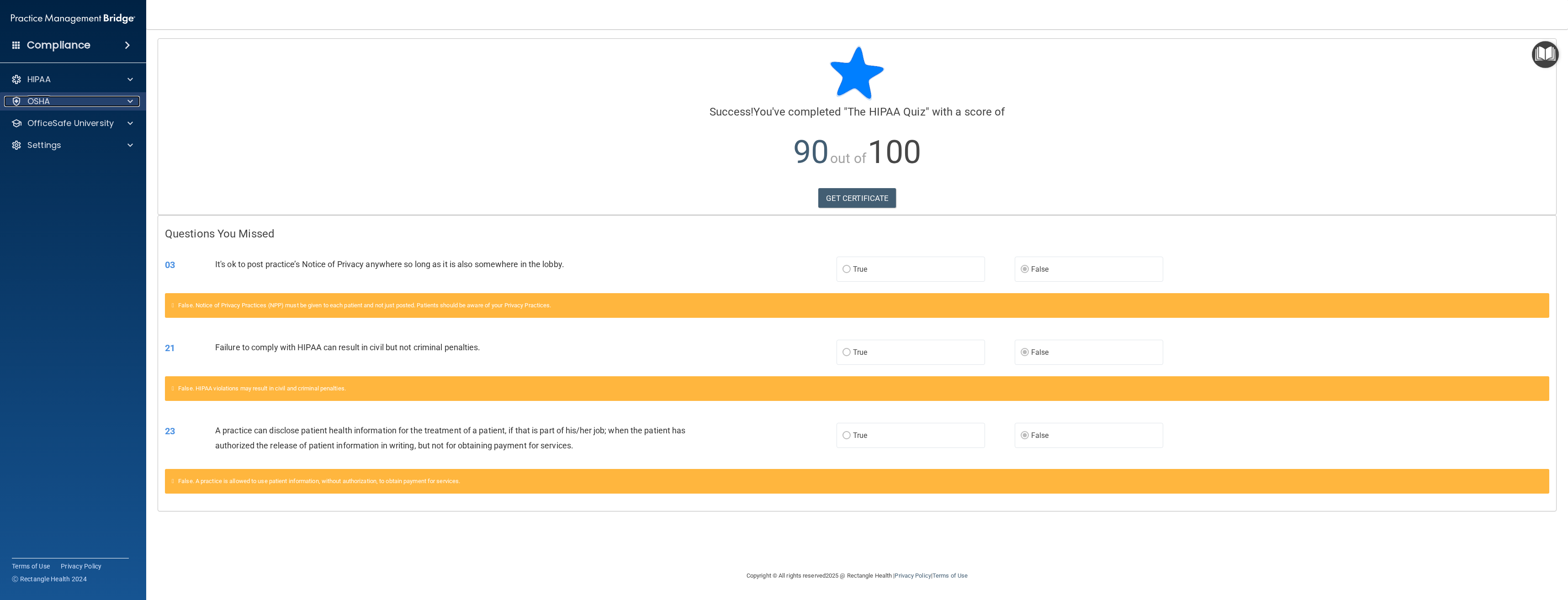
click at [118, 100] on div at bounding box center [129, 101] width 23 height 11
click at [108, 166] on p "OfficeSafe University" at bounding box center [71, 167] width 86 height 11
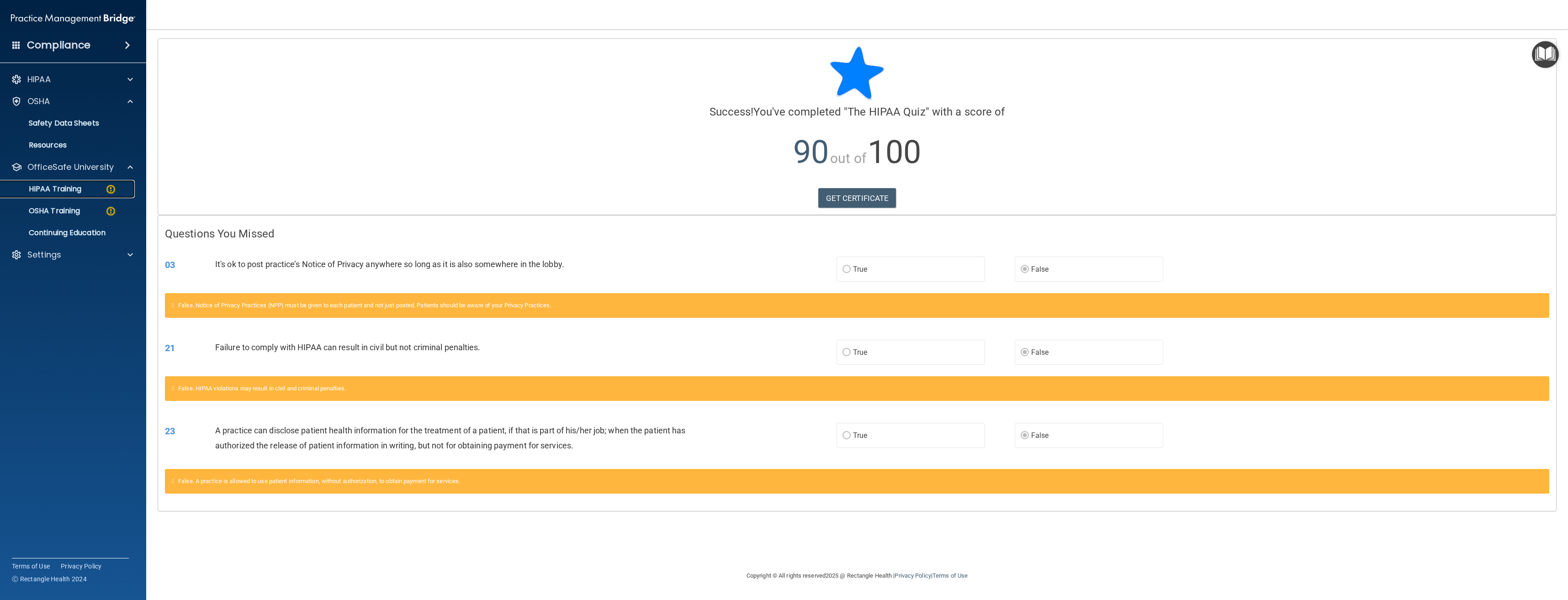
click at [85, 190] on div "HIPAA Training" at bounding box center [68, 189] width 125 height 9
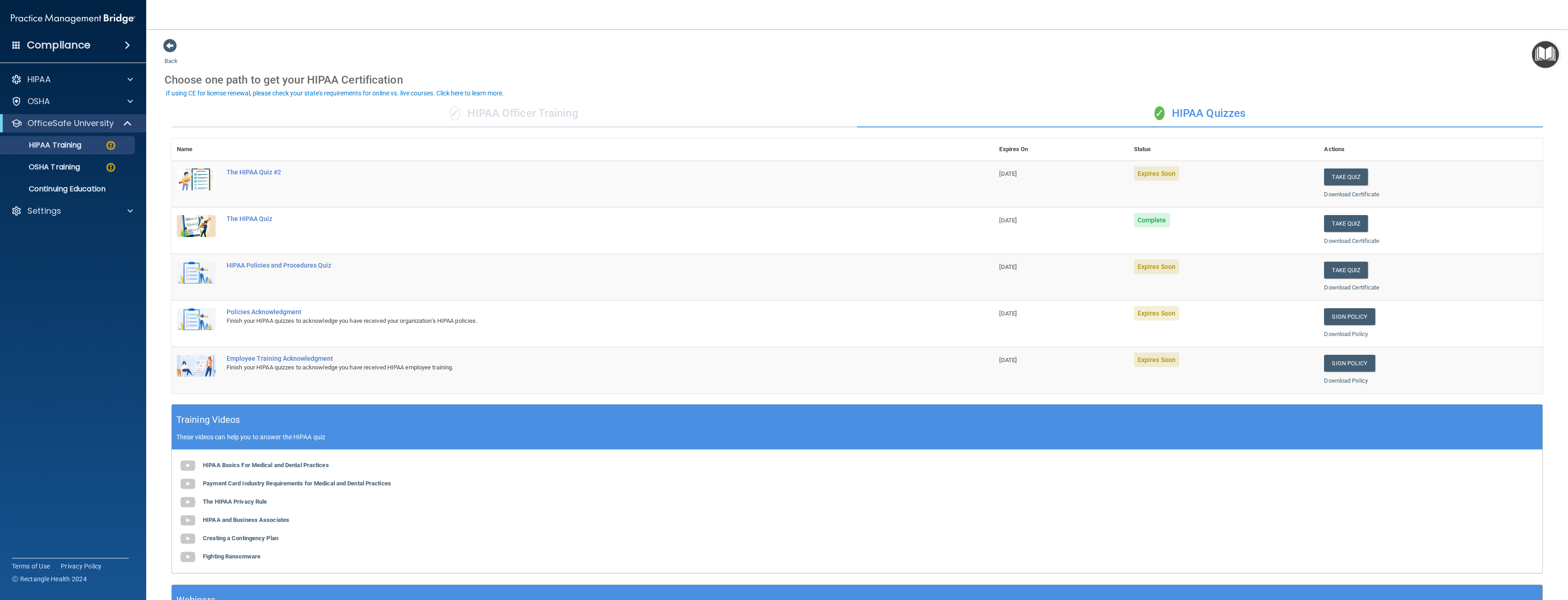
click at [453, 92] on div "If using CE for license renewal, please check your state's requirements for onl…" at bounding box center [334, 93] width 338 height 6
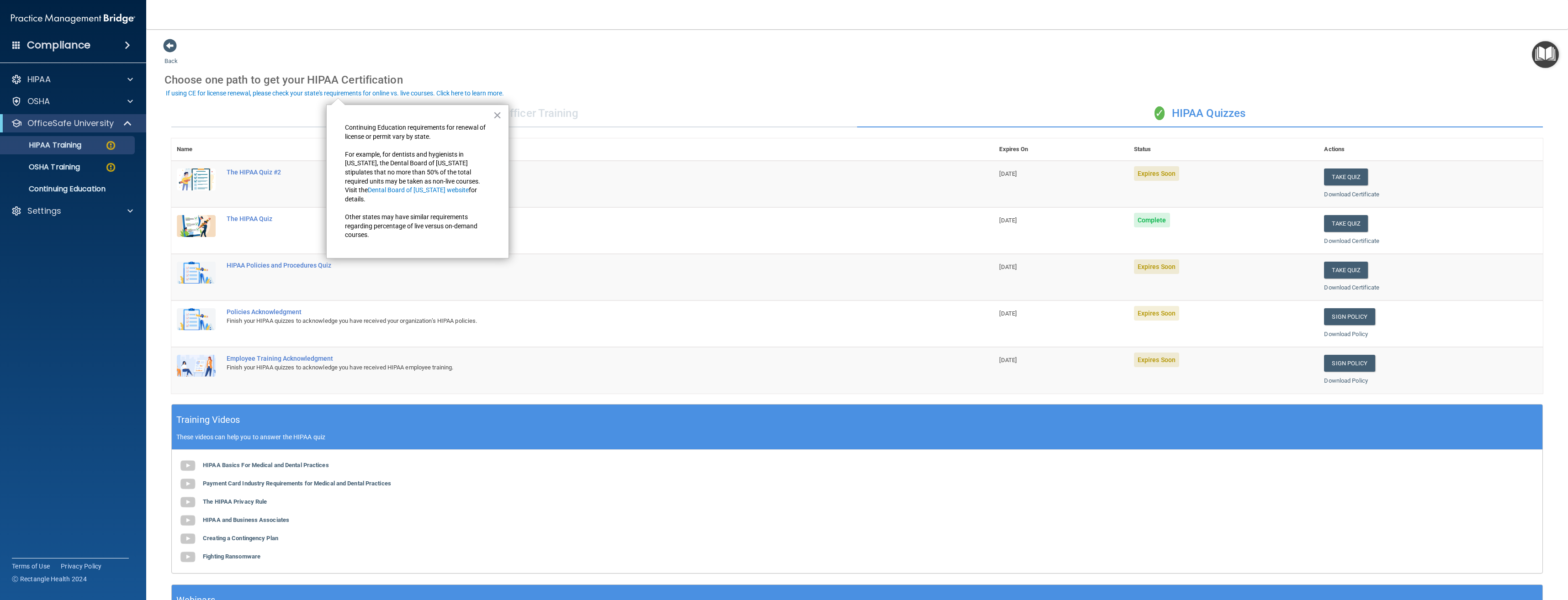
click at [503, 59] on div "Back Choose one path to get your HIPAA Certification ✓ HIPAA Officer Training ✓…" at bounding box center [857, 344] width 1385 height 613
